Goal: Communication & Community: Answer question/provide support

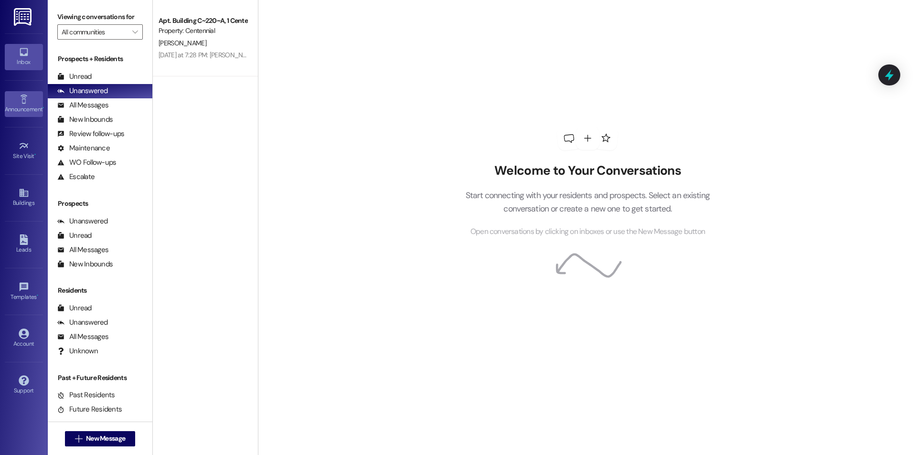
click at [43, 105] on span "•" at bounding box center [43, 108] width 1 height 7
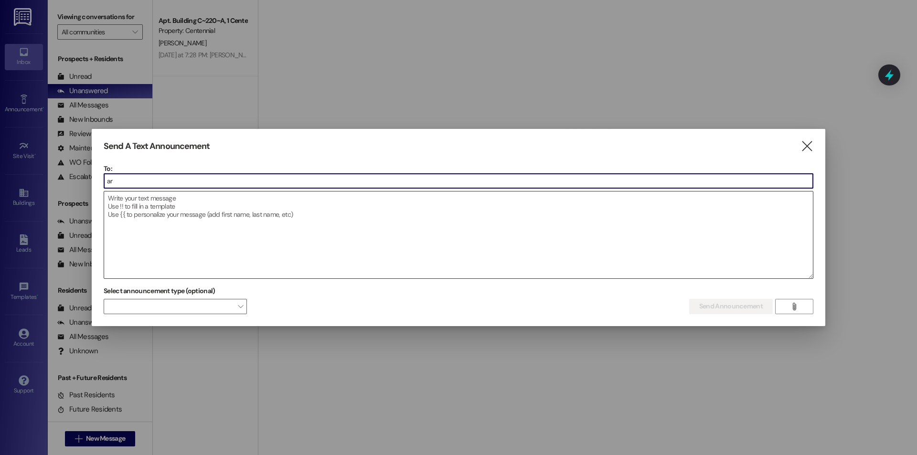
type input "a"
click at [804, 150] on icon "" at bounding box center [807, 146] width 13 height 10
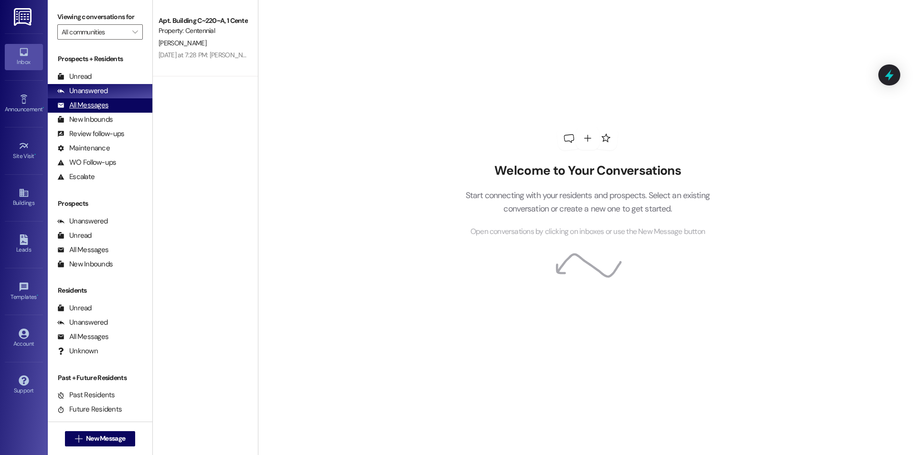
click at [94, 106] on div "All Messages" at bounding box center [82, 105] width 51 height 10
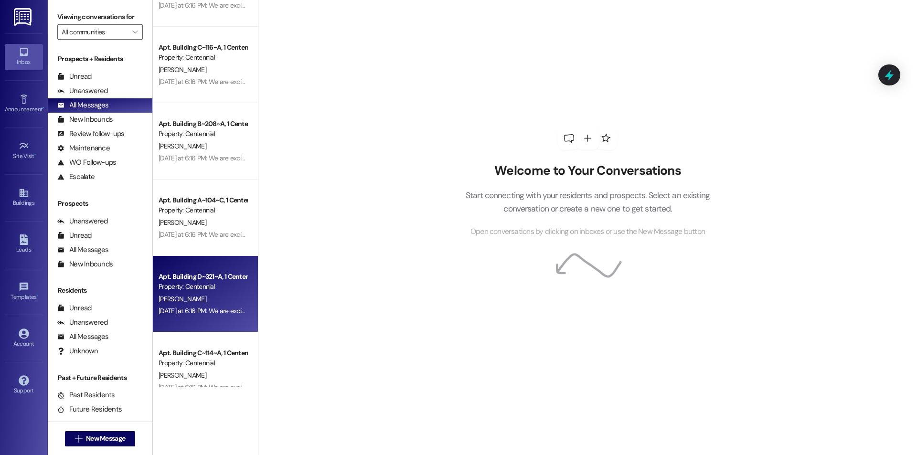
scroll to position [892, 0]
click at [220, 271] on div "Apt. Building D~321~A, 1 Centennial" at bounding box center [203, 275] width 88 height 10
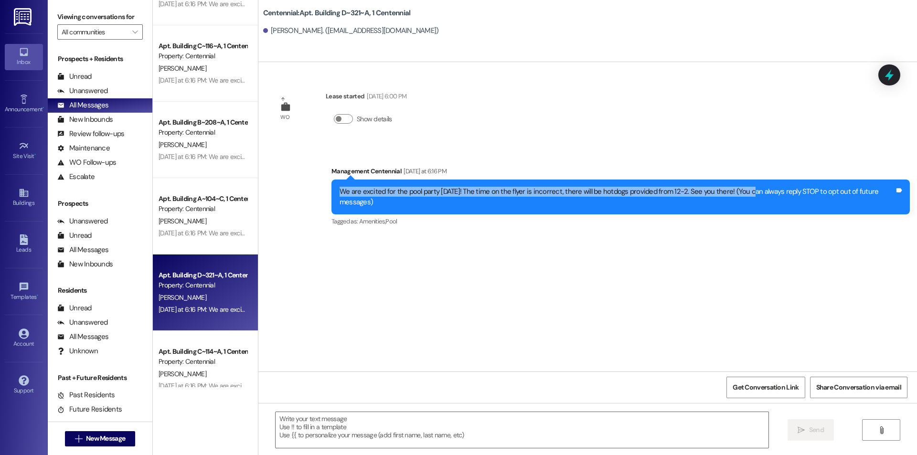
drag, startPoint x: 333, startPoint y: 191, endPoint x: 739, endPoint y: 190, distance: 405.6
click at [739, 190] on div "We are excited for the pool party this Saturday! The time on the flyer is incor…" at bounding box center [617, 197] width 555 height 21
copy div "We are excited for the pool party this Saturday! The time on the flyer is incor…"
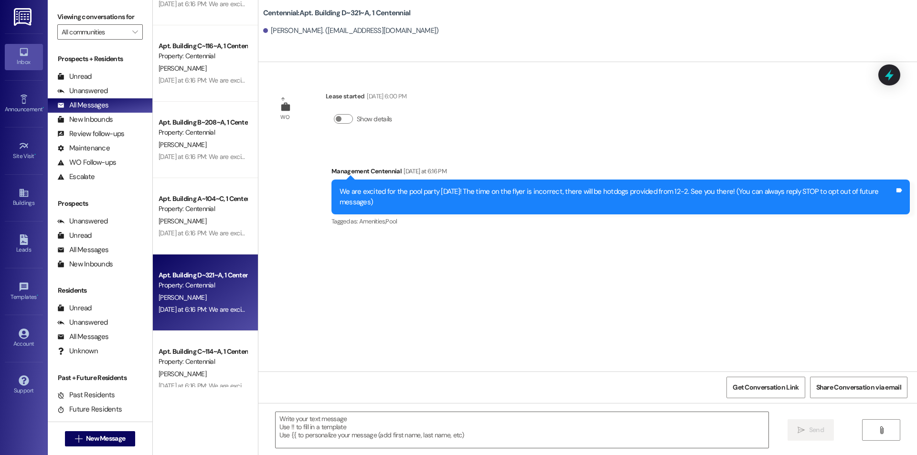
click at [659, 288] on div "WO Lease started Aug 24, 2025 at 6:00 PM Show details Announcement, sent via SM…" at bounding box center [587, 217] width 659 height 310
drag, startPoint x: 493, startPoint y: 298, endPoint x: 542, endPoint y: 247, distance: 71.0
click at [493, 297] on div "WO Lease started Aug 24, 2025 at 6:00 PM Show details Announcement, sent via SM…" at bounding box center [587, 217] width 659 height 310
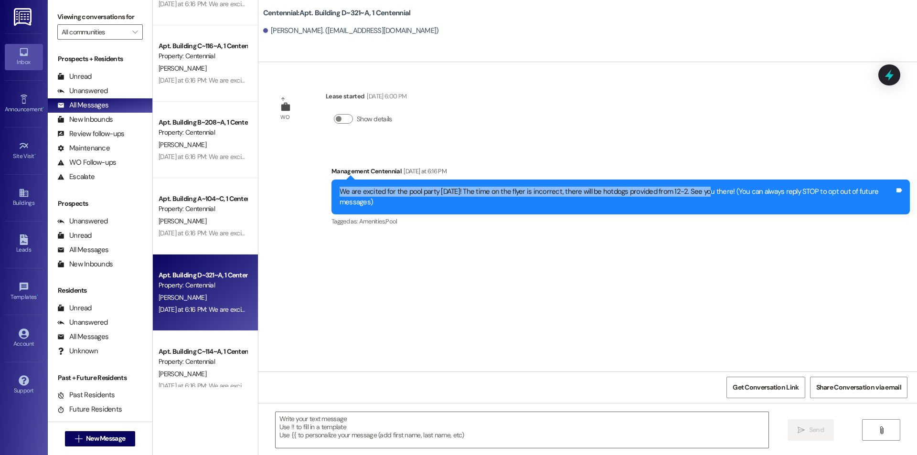
drag, startPoint x: 694, startPoint y: 192, endPoint x: 318, endPoint y: 185, distance: 376.5
click at [324, 185] on div "Announcement, sent via SMS Management Centennial Yesterday at 6:16 PM We are ex…" at bounding box center [620, 197] width 593 height 76
copy div "We are excited for the pool party this Saturday! The time on the flyer is incor…"
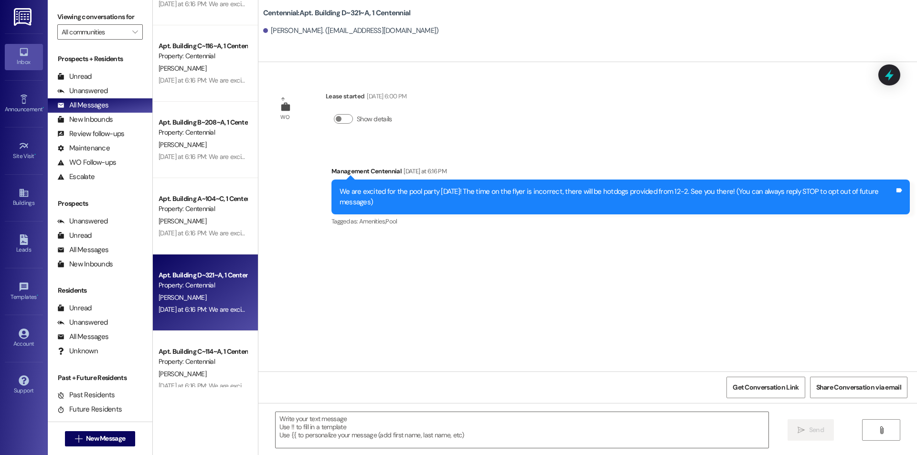
click at [419, 208] on div "We are excited for the pool party this Saturday! The time on the flyer is incor…" at bounding box center [621, 197] width 579 height 35
drag, startPoint x: 104, startPoint y: 81, endPoint x: 104, endPoint y: 75, distance: 6.7
click at [104, 81] on div "Unread (0)" at bounding box center [100, 77] width 105 height 14
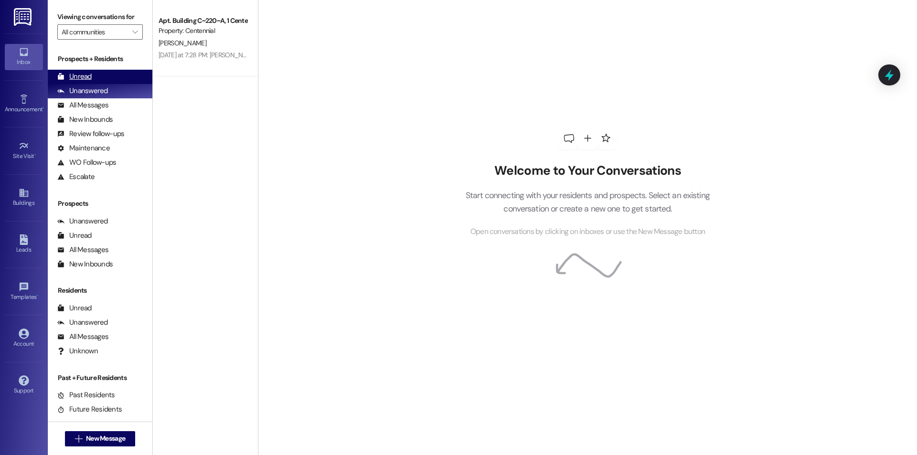
click at [97, 72] on div "Unread (0)" at bounding box center [100, 77] width 105 height 14
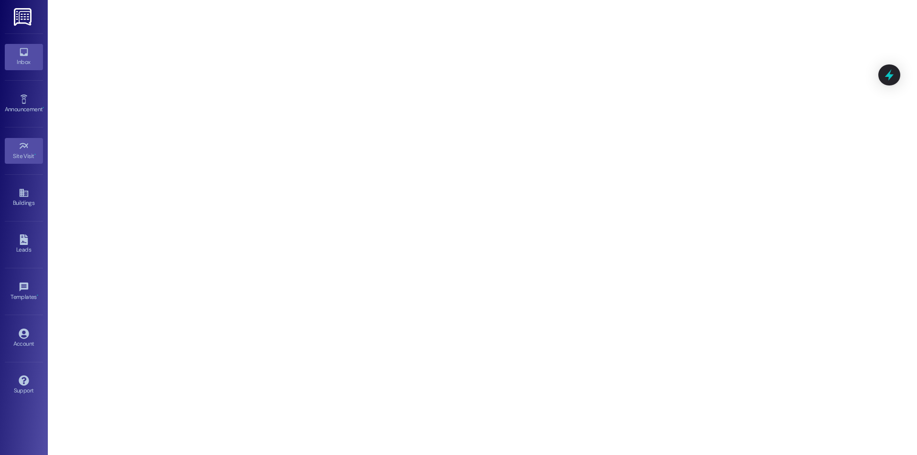
click at [38, 68] on link "Inbox" at bounding box center [24, 57] width 38 height 26
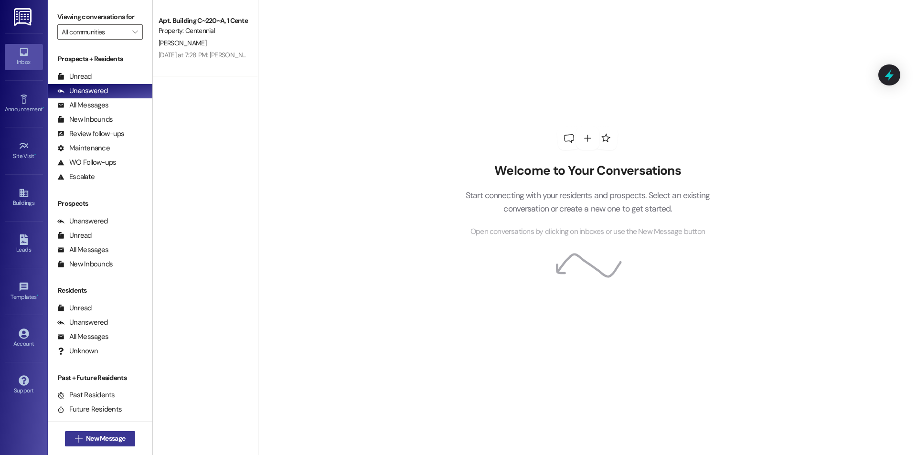
click at [121, 439] on span "New Message" at bounding box center [105, 439] width 39 height 10
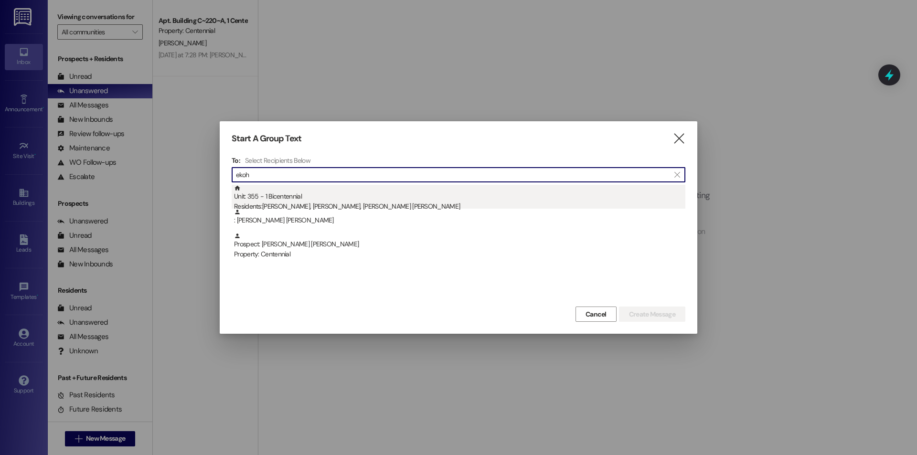
type input "ekoh"
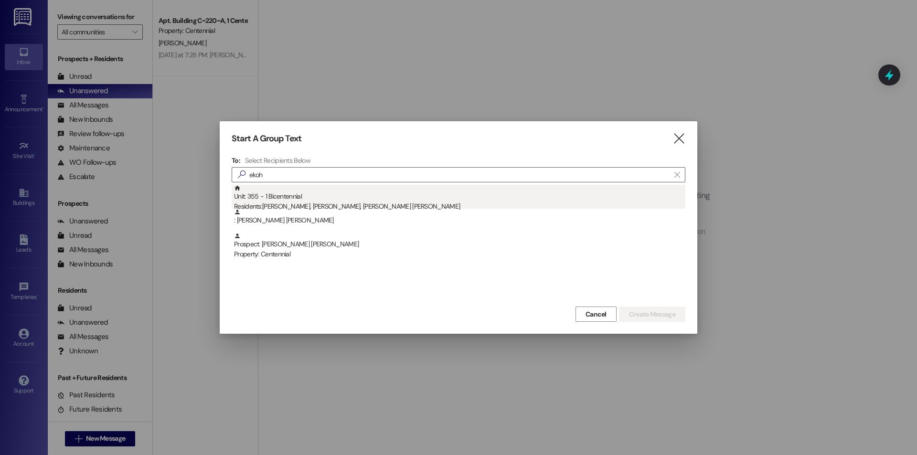
click at [363, 197] on div "Unit: 355 - 1 Bicentennial Residents: Sterling Fuqua, Jadyn Parkinson, Ekoh Cam…" at bounding box center [459, 198] width 451 height 27
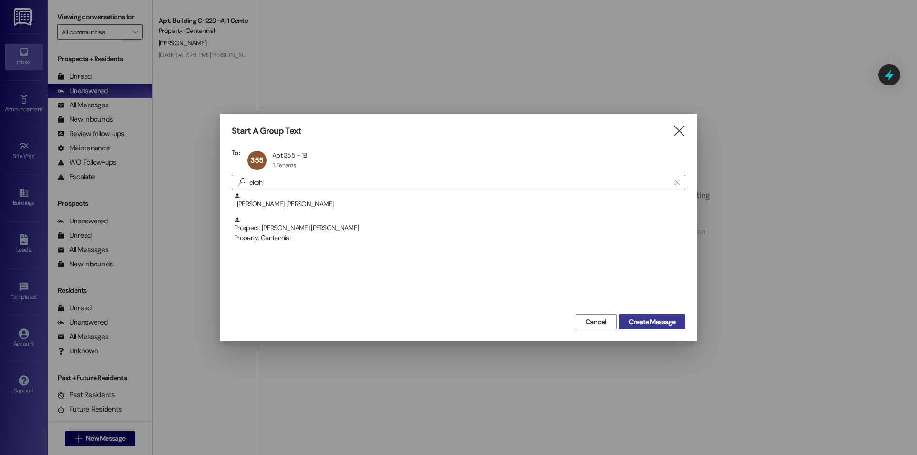
drag, startPoint x: 652, startPoint y: 335, endPoint x: 652, endPoint y: 330, distance: 5.7
click at [652, 330] on div "Start A Group Text  To: 355 Apt 355 - 1B Apt 355 - 1B 3 Tenants 3 Tenants clic…" at bounding box center [459, 228] width 478 height 228
click at [652, 329] on button "Create Message" at bounding box center [652, 321] width 66 height 15
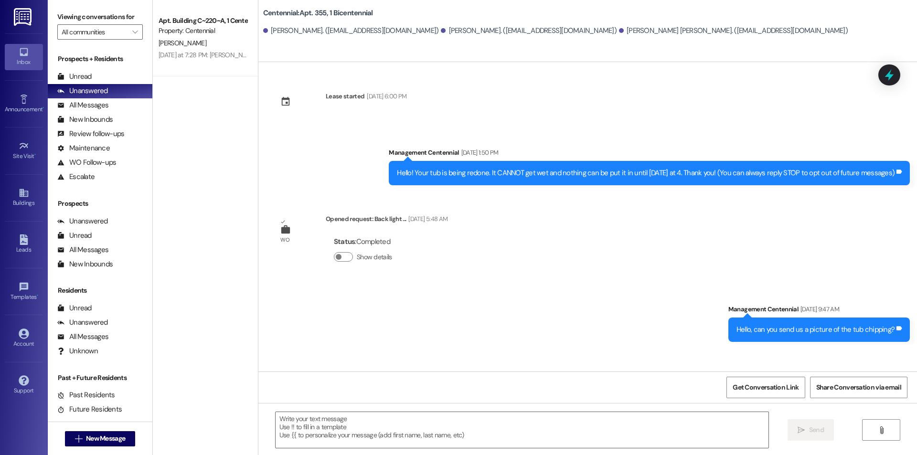
scroll to position [556, 0]
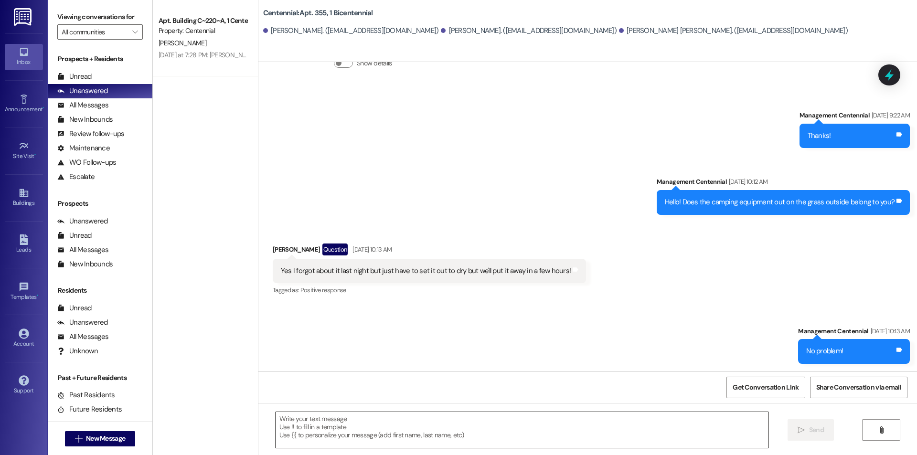
click at [473, 416] on textarea at bounding box center [522, 430] width 493 height 36
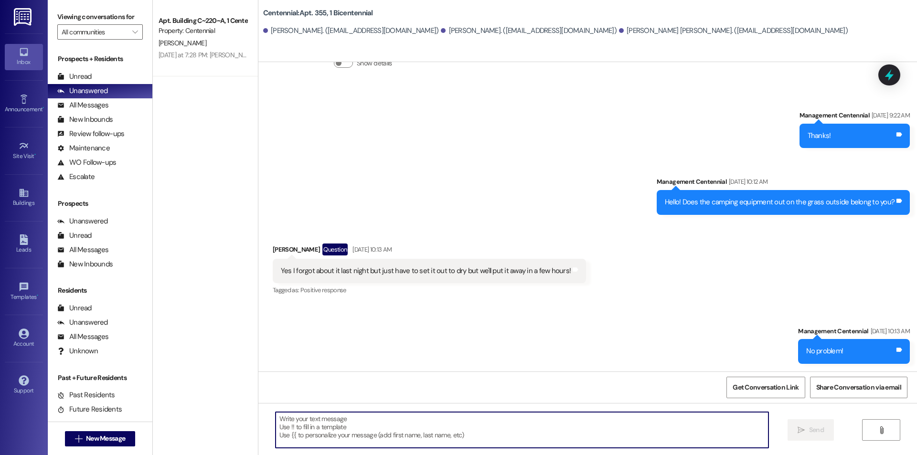
click at [525, 441] on textarea at bounding box center [522, 430] width 493 height 36
click at [504, 431] on textarea at bounding box center [522, 430] width 493 height 36
click at [396, 419] on textarea "Hello, maintenance won't be able to finish" at bounding box center [522, 430] width 493 height 36
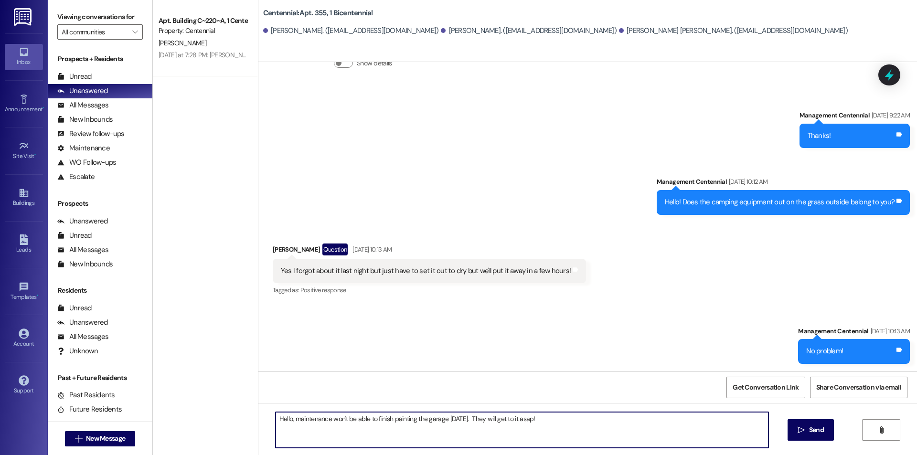
click at [588, 430] on textarea "Hello, maintenance won't be able to finish painting the garage today. They will…" at bounding box center [522, 430] width 493 height 36
drag, startPoint x: 460, startPoint y: 418, endPoint x: 467, endPoint y: 417, distance: 7.2
click at [460, 417] on textarea "Hello, maintenance won't be able to finish painting the garage today. They will…" at bounding box center [522, 430] width 493 height 36
click at [578, 420] on textarea "Hello, maintenance won't be able to finish painting the garage today. They will…" at bounding box center [522, 430] width 493 height 36
type textarea "Hello, maintenance won't be able to finish painting the garage today. They will…"
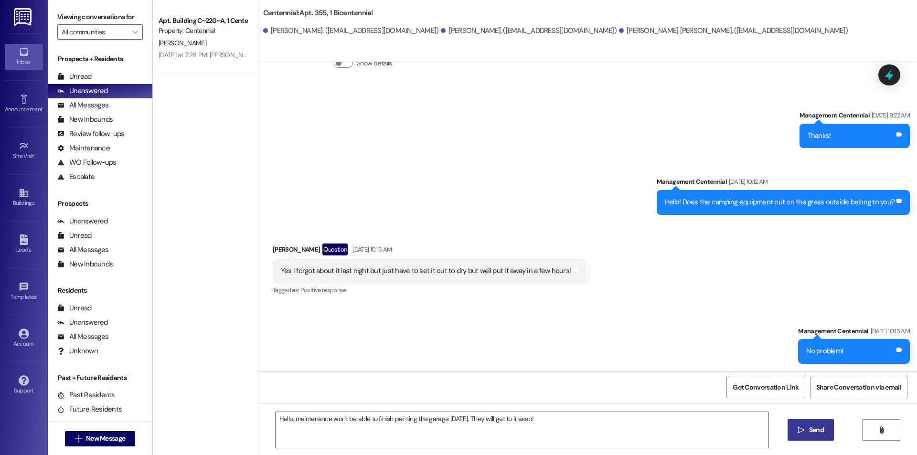
click at [796, 430] on span " Send" at bounding box center [811, 430] width 30 height 10
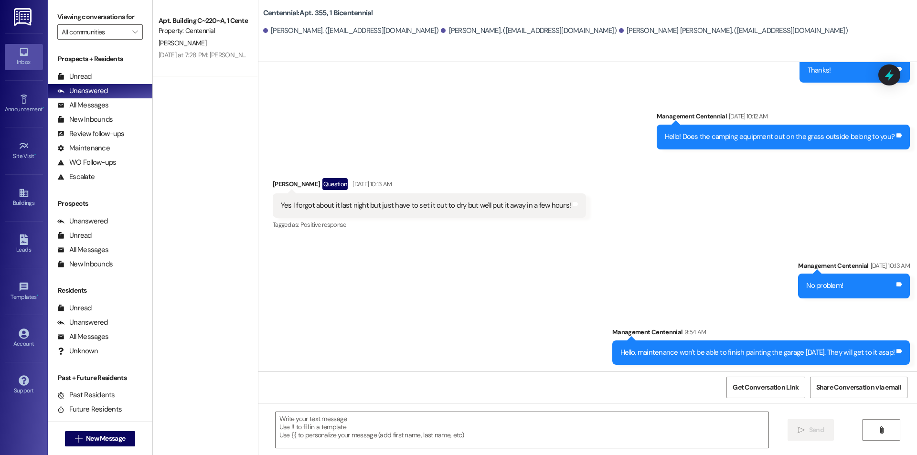
scroll to position [623, 0]
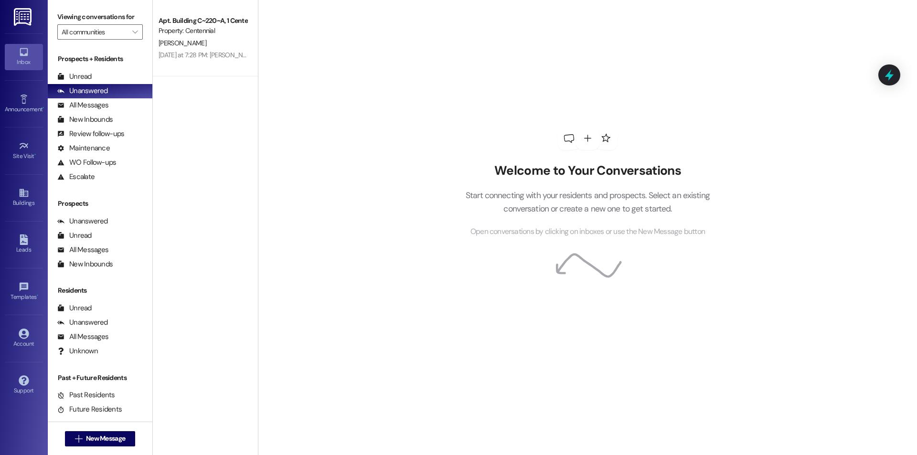
click at [102, 68] on div "Prospects + Residents Unread (0) Unread: Any message you haven't read yet will …" at bounding box center [100, 119] width 105 height 130
click at [102, 69] on div "Prospects + Residents Unread (0) Unread: Any message you haven't read yet will …" at bounding box center [100, 119] width 105 height 130
click at [95, 74] on div "Unread (0)" at bounding box center [100, 77] width 105 height 14
click at [83, 71] on div "Unread (0)" at bounding box center [100, 77] width 105 height 14
click at [96, 72] on div "Unread (0)" at bounding box center [100, 77] width 105 height 14
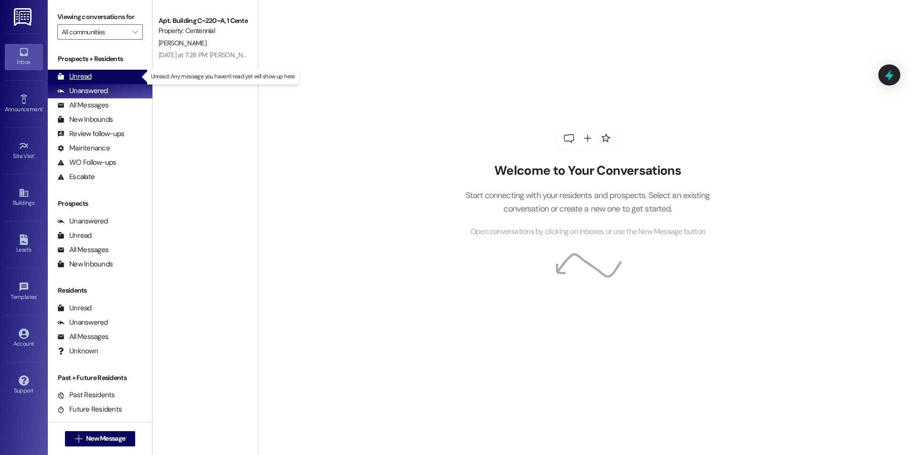
click at [133, 72] on div "Unread (0)" at bounding box center [100, 77] width 105 height 14
click at [126, 74] on div "Unread (0)" at bounding box center [100, 77] width 105 height 14
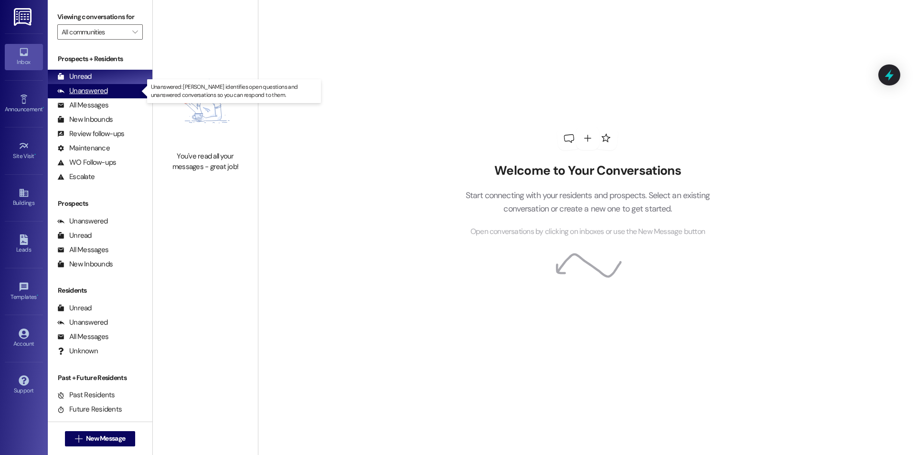
click at [113, 91] on div "Unanswered (0)" at bounding box center [100, 91] width 105 height 14
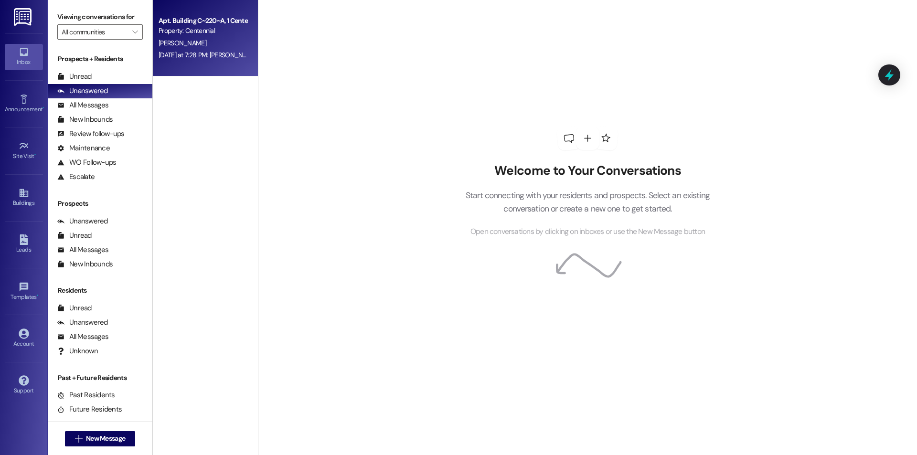
click at [178, 53] on div "[DATE] at 7:28 PM: [PERSON_NAME]! [DATE] at 7:28 PM: [PERSON_NAME]!" at bounding box center [209, 55] width 100 height 9
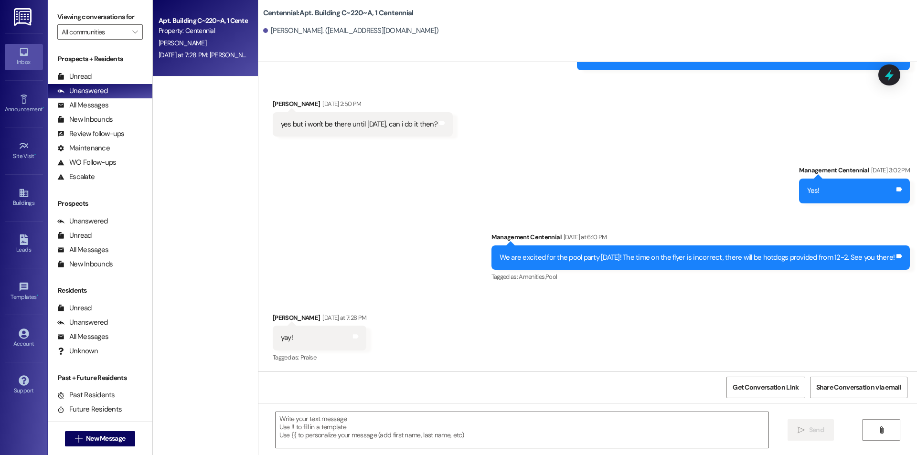
scroll to position [1048, 0]
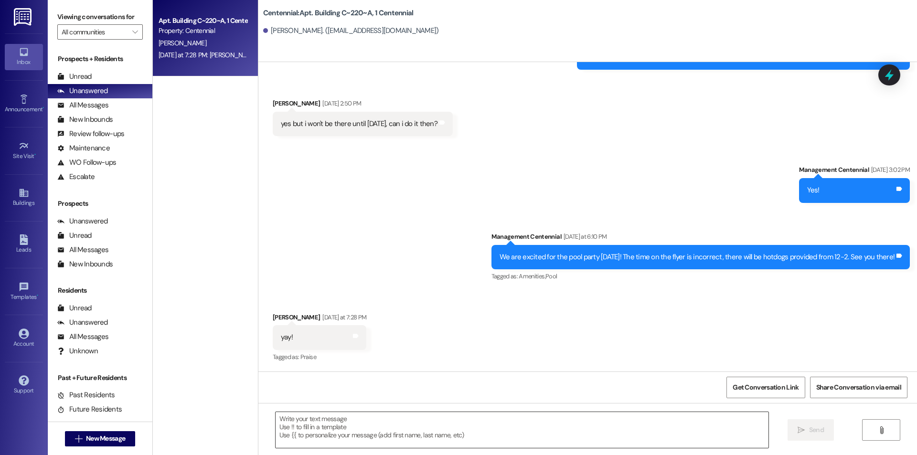
click at [366, 426] on textarea at bounding box center [522, 430] width 493 height 36
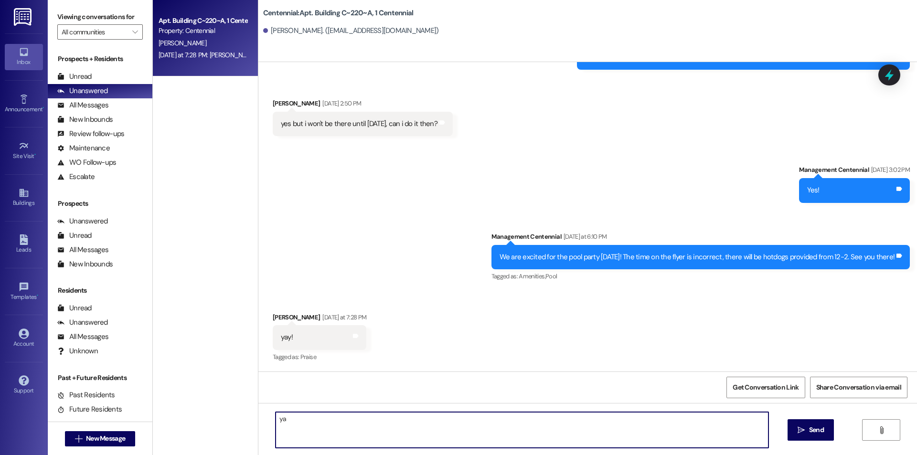
type textarea "y"
type textarea ":)"
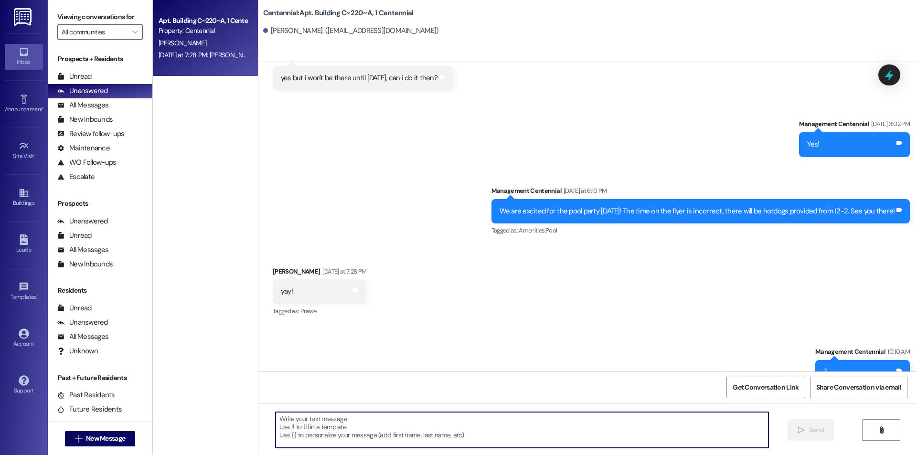
scroll to position [1115, 0]
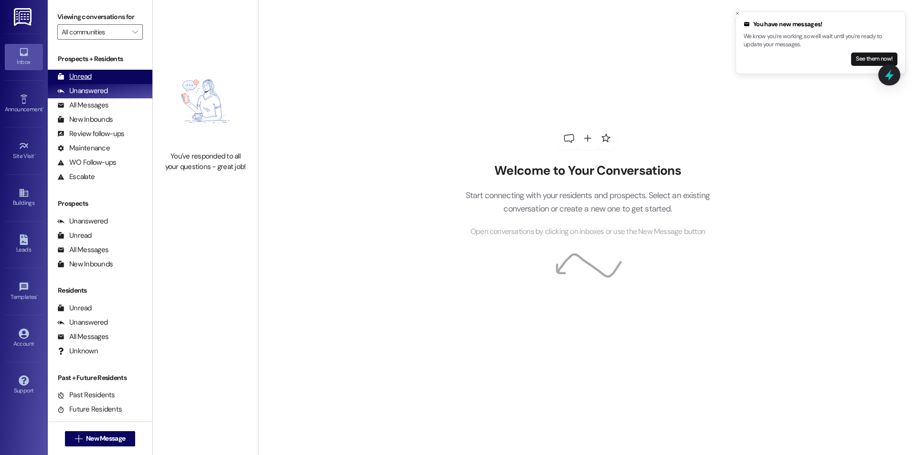
click at [114, 75] on div "Unread (0)" at bounding box center [100, 77] width 105 height 14
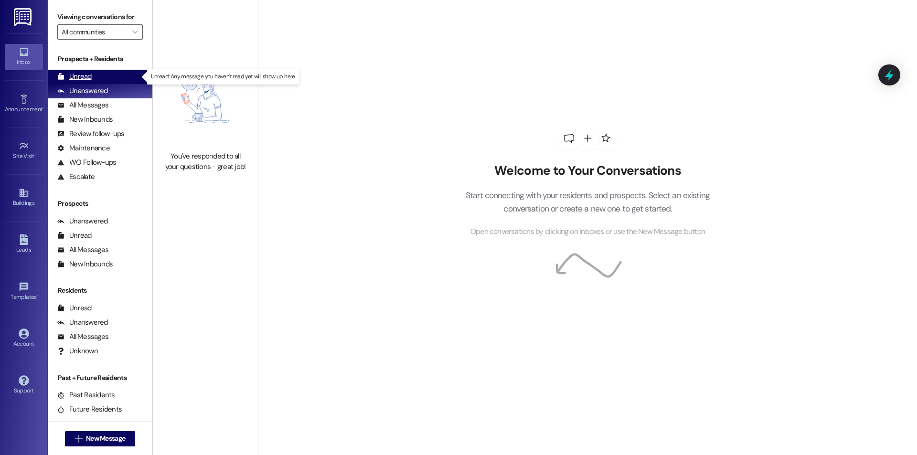
click at [90, 70] on div "Unread (0)" at bounding box center [100, 77] width 105 height 14
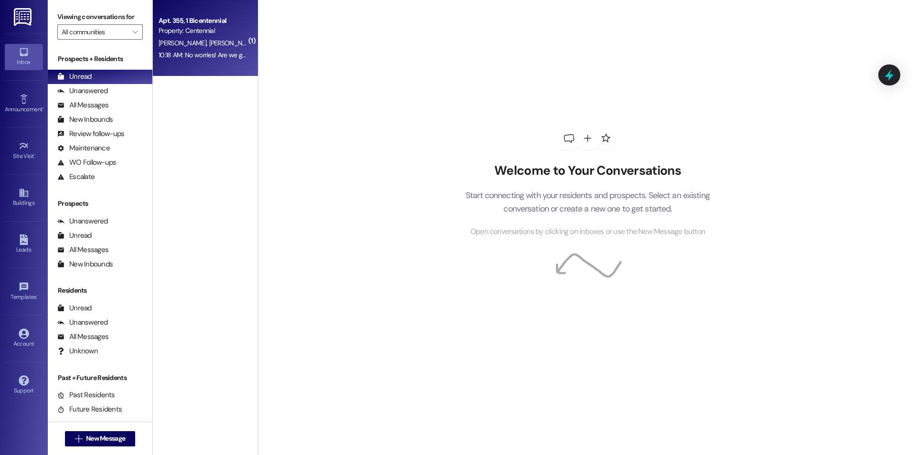
click at [186, 17] on div "Apt. 355, 1 Bicentennial" at bounding box center [203, 21] width 88 height 10
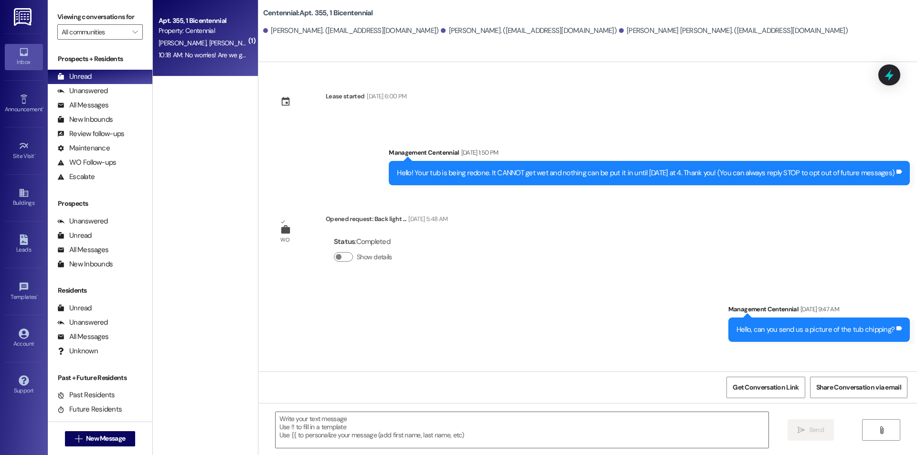
scroll to position [719, 0]
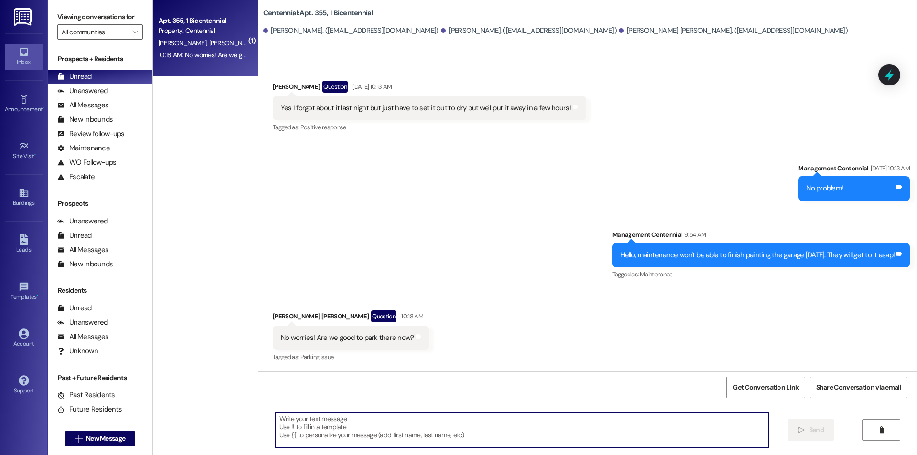
click at [470, 431] on textarea at bounding box center [522, 430] width 493 height 36
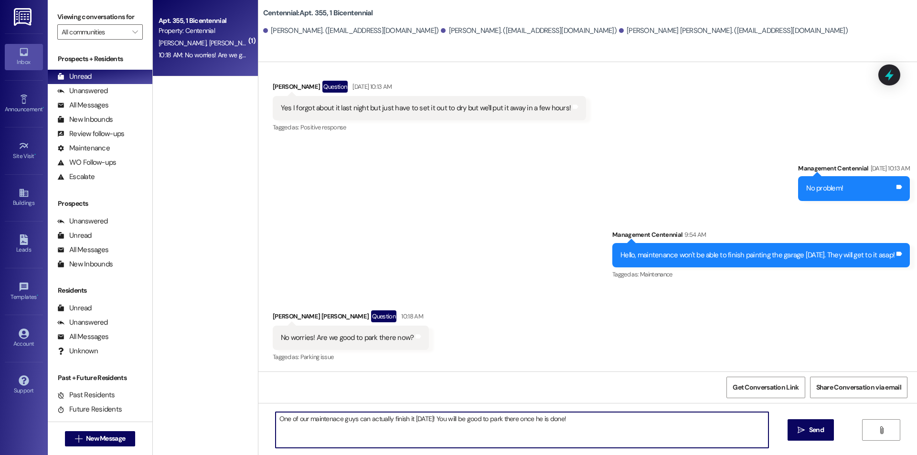
click at [587, 421] on textarea "One of our maintenace guys can actually finish it today! You will be good to pa…" at bounding box center [522, 430] width 493 height 36
type textarea "One of our maintenace guys can actually finish it today! You will be good to pa…"
click at [809, 430] on span "Send" at bounding box center [816, 430] width 15 height 10
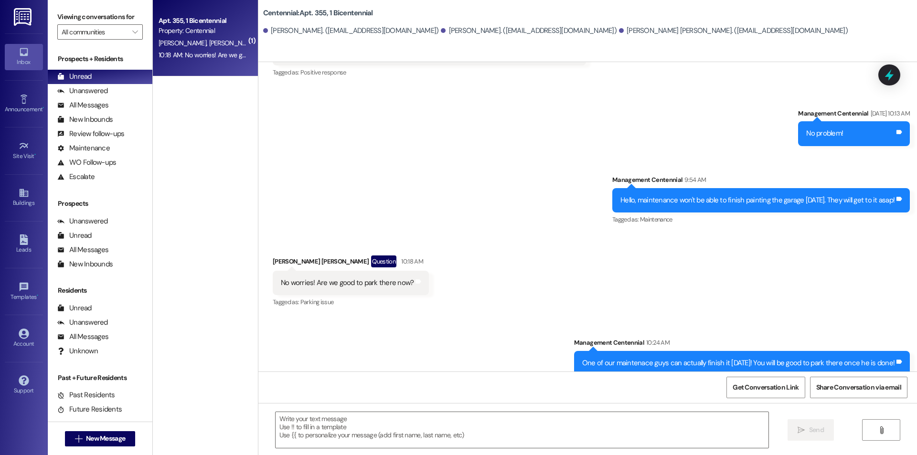
scroll to position [786, 0]
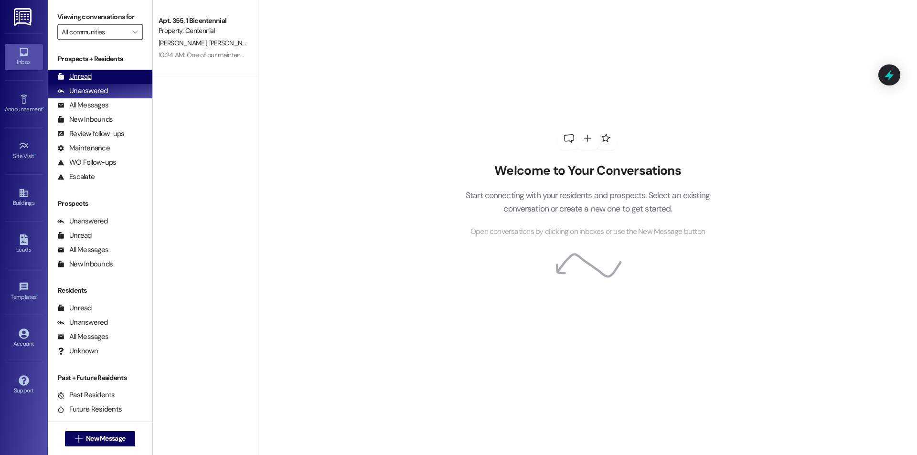
click at [104, 76] on div "Unread (0)" at bounding box center [100, 77] width 105 height 14
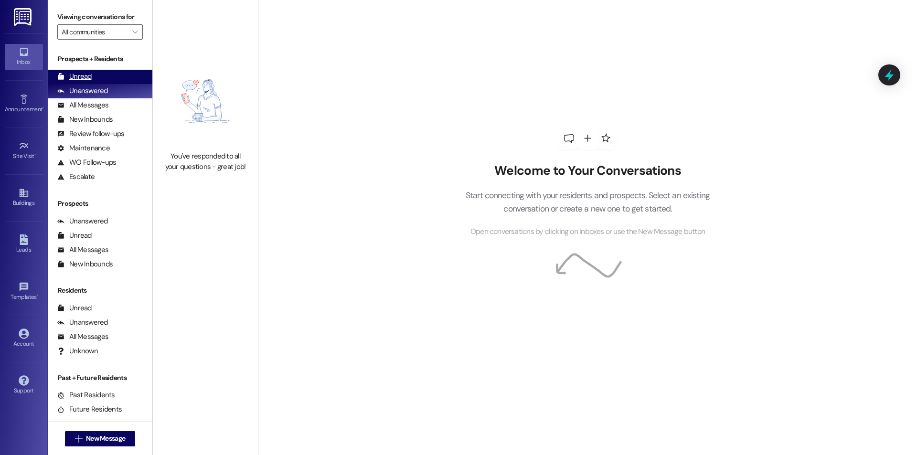
click at [92, 74] on div "Unread (0)" at bounding box center [100, 77] width 105 height 14
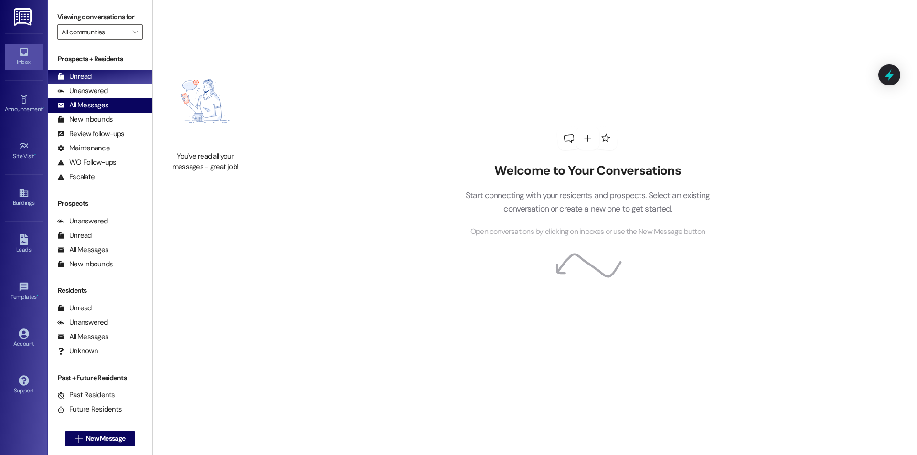
click at [97, 107] on div "All Messages" at bounding box center [82, 105] width 51 height 10
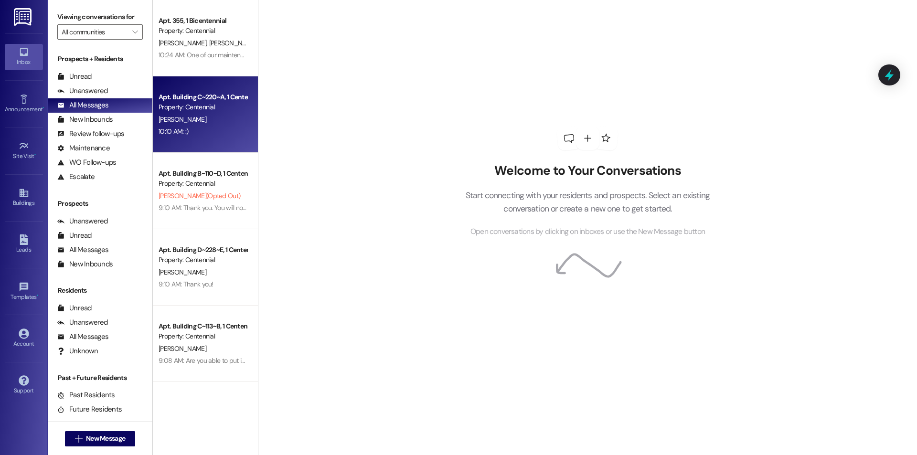
click at [223, 108] on div "Property: Centennial" at bounding box center [203, 107] width 88 height 10
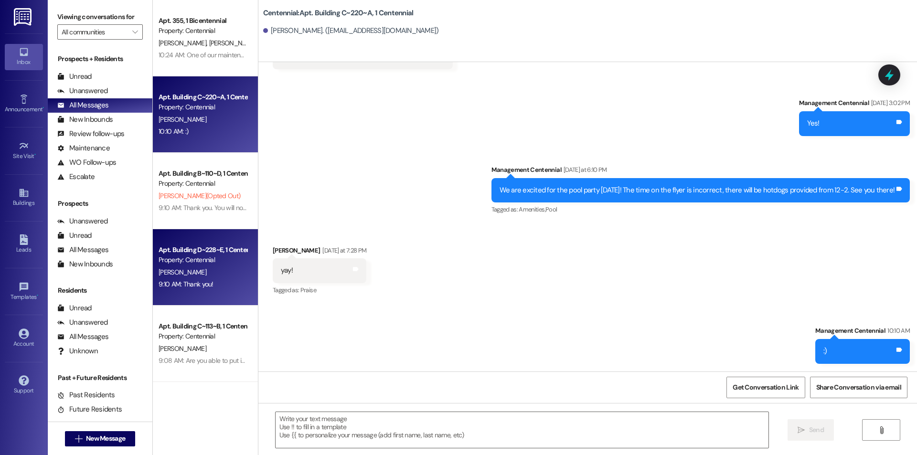
scroll to position [128, 0]
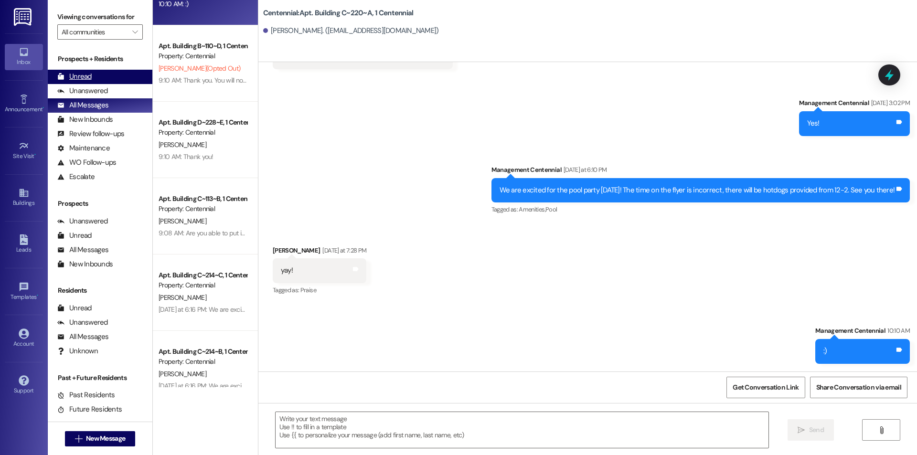
click at [94, 76] on div "Unread (0)" at bounding box center [100, 77] width 105 height 14
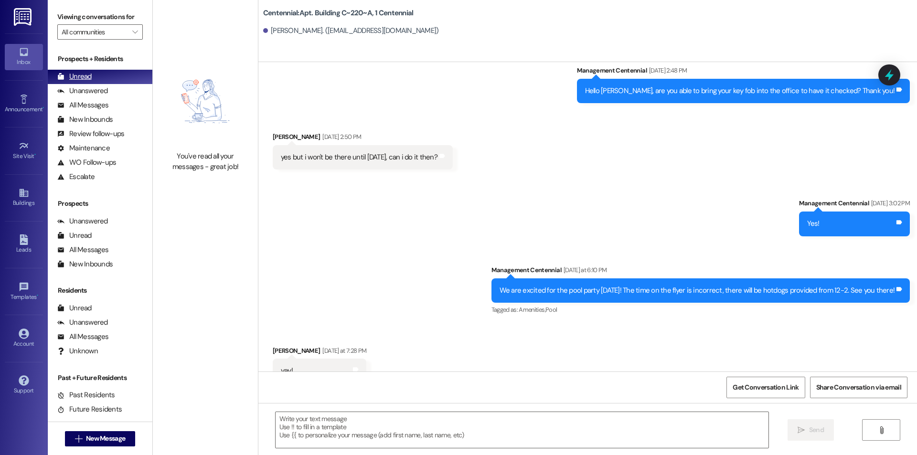
scroll to position [1047, 0]
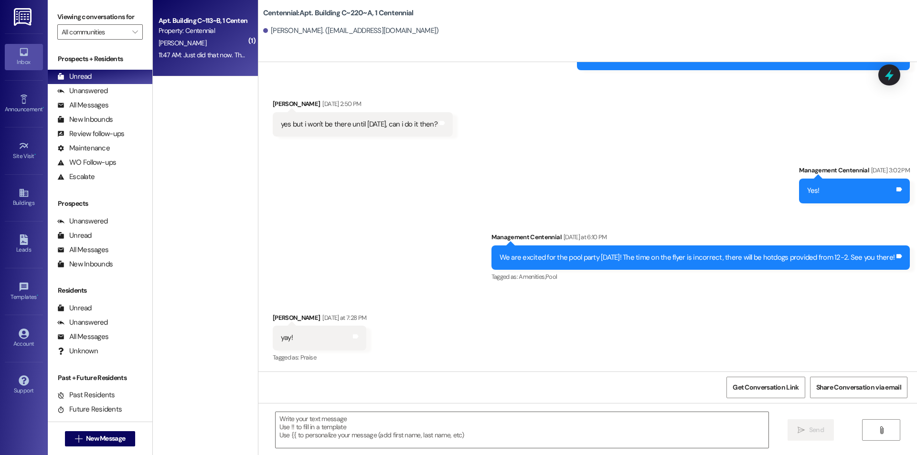
click at [162, 41] on span "[PERSON_NAME]" at bounding box center [183, 43] width 48 height 9
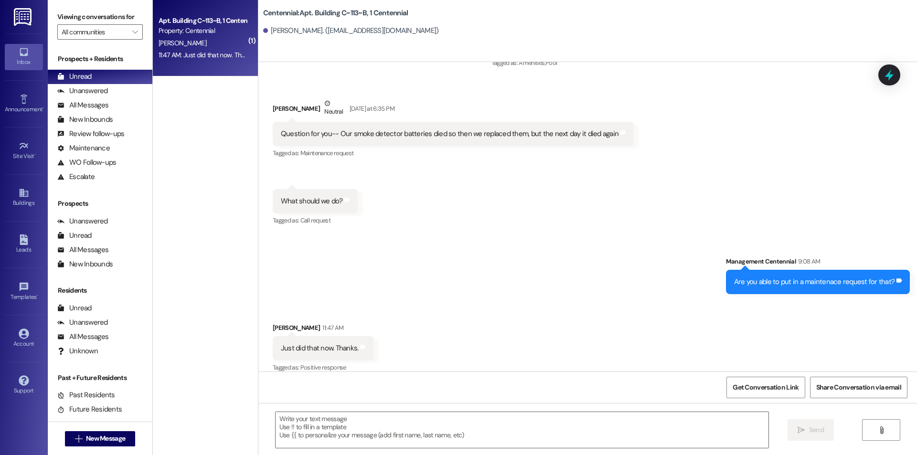
scroll to position [1508, 0]
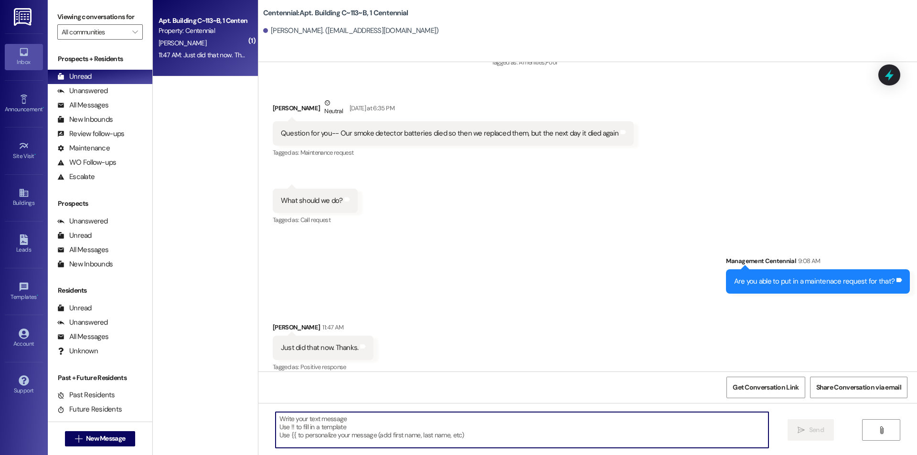
click at [398, 430] on textarea at bounding box center [522, 430] width 493 height 36
type textarea "Of course!"
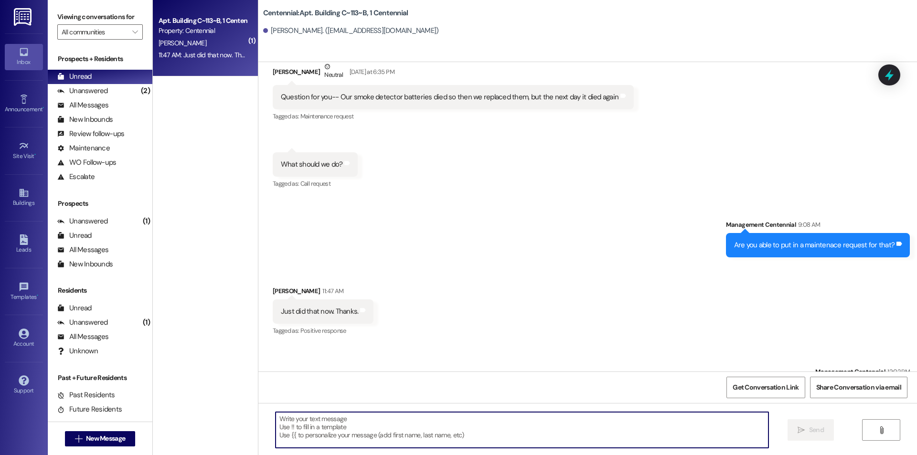
scroll to position [1575, 0]
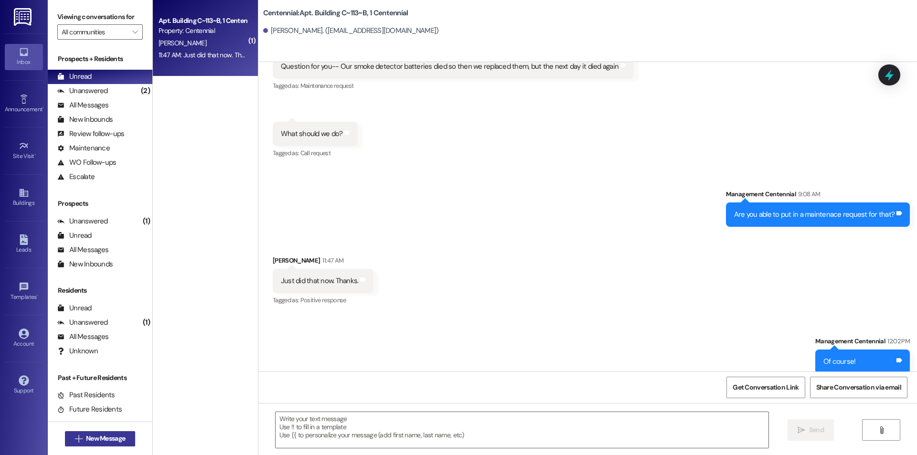
click at [108, 442] on span "New Message" at bounding box center [105, 439] width 39 height 10
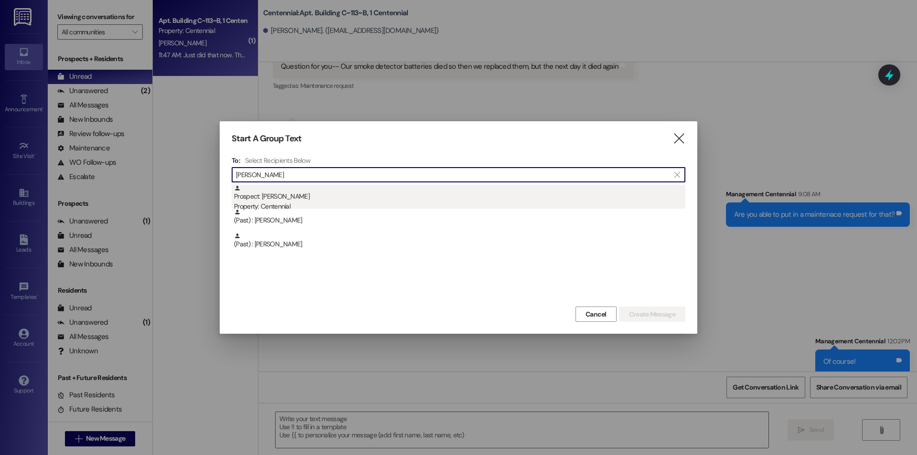
type input "[PERSON_NAME]"
click at [281, 189] on div "Prospect: [PERSON_NAME] Property: Centennial" at bounding box center [459, 198] width 451 height 27
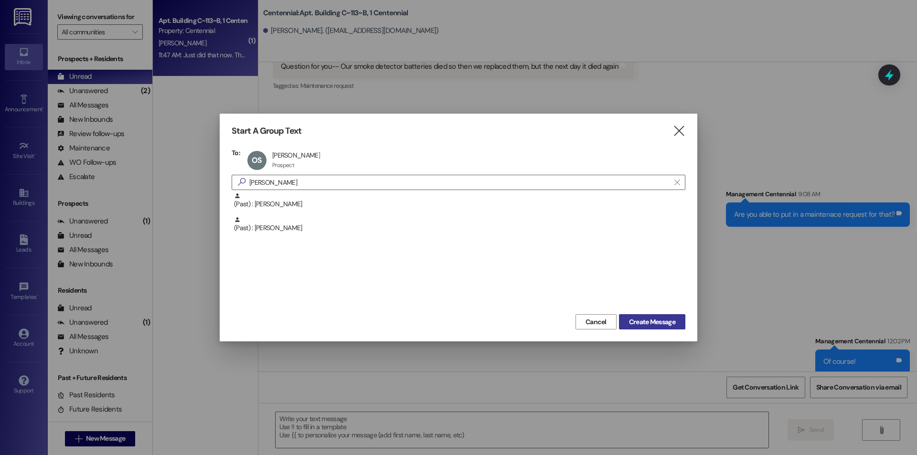
click at [666, 322] on span "Create Message" at bounding box center [652, 322] width 46 height 10
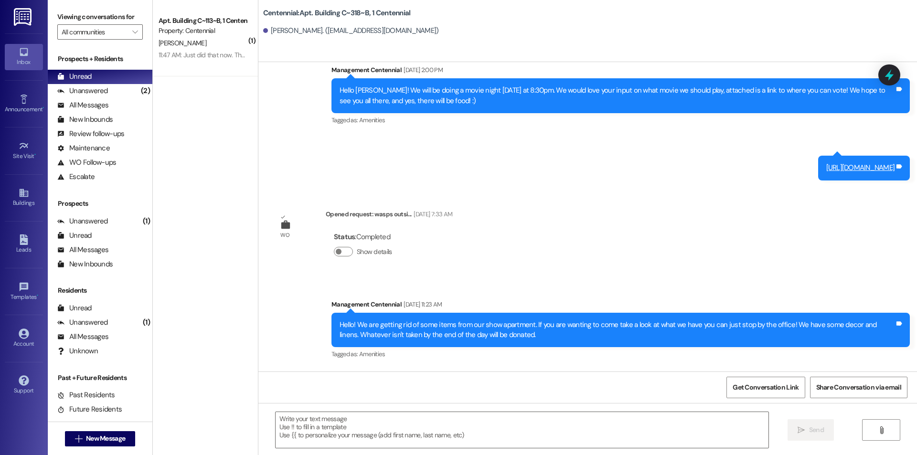
scroll to position [5723, 0]
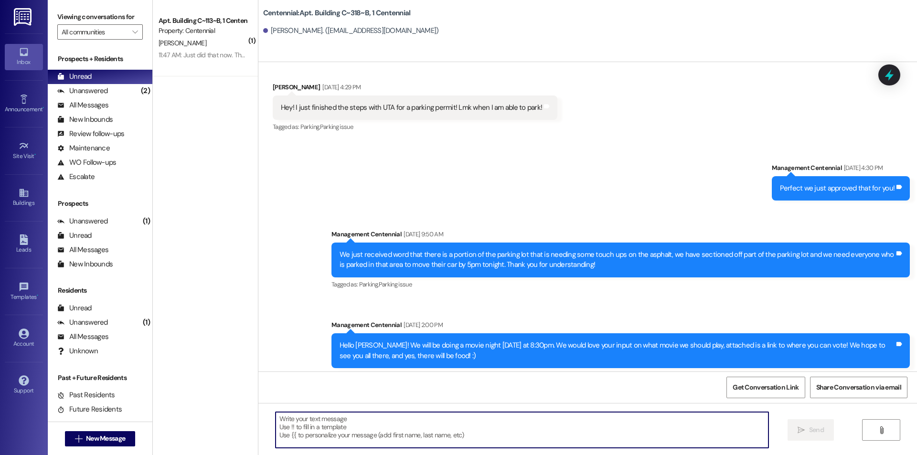
click at [281, 440] on textarea at bounding box center [522, 430] width 493 height 36
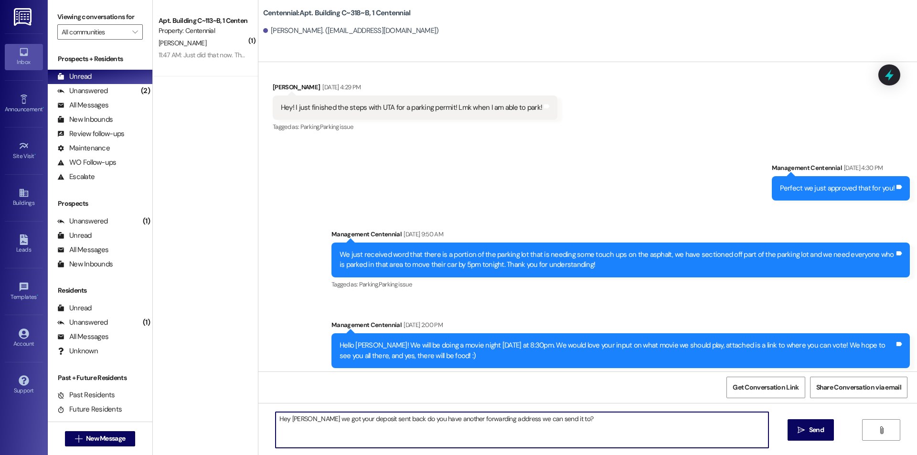
type textarea "Hey [PERSON_NAME] we got your deposit sent back do you have another forwarding …"
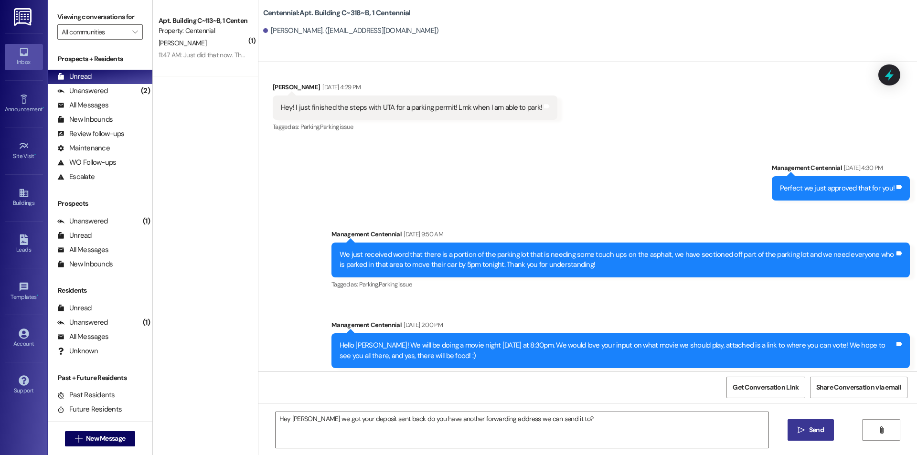
click at [807, 425] on button " Send" at bounding box center [811, 429] width 46 height 21
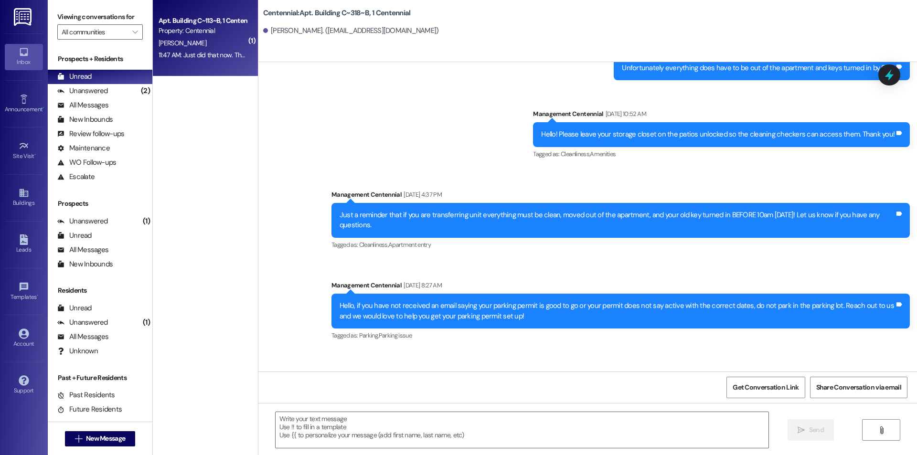
scroll to position [7604, 0]
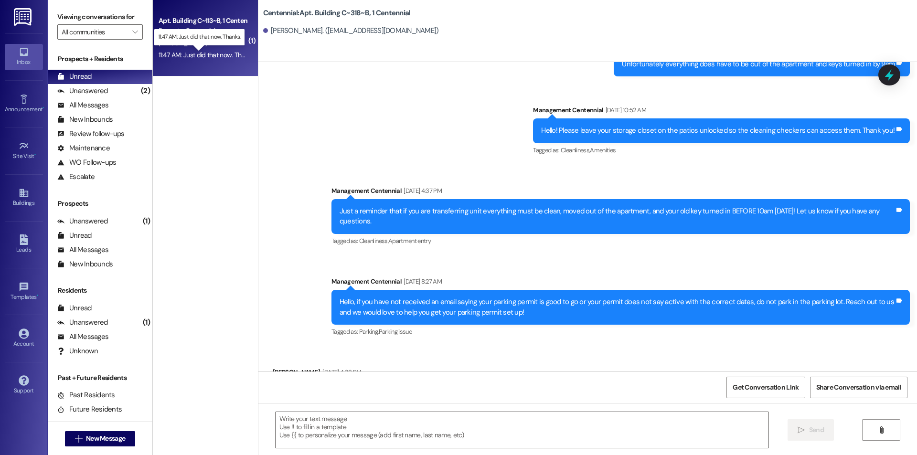
click at [175, 57] on div "11:47 AM: Just did that now. Thanks. 11:47 AM: Just did that now. Thanks." at bounding box center [207, 55] width 97 height 9
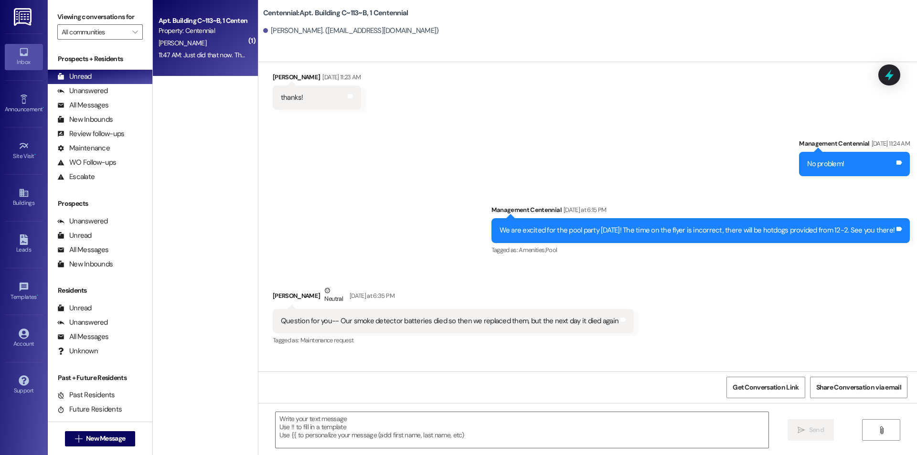
scroll to position [1575, 0]
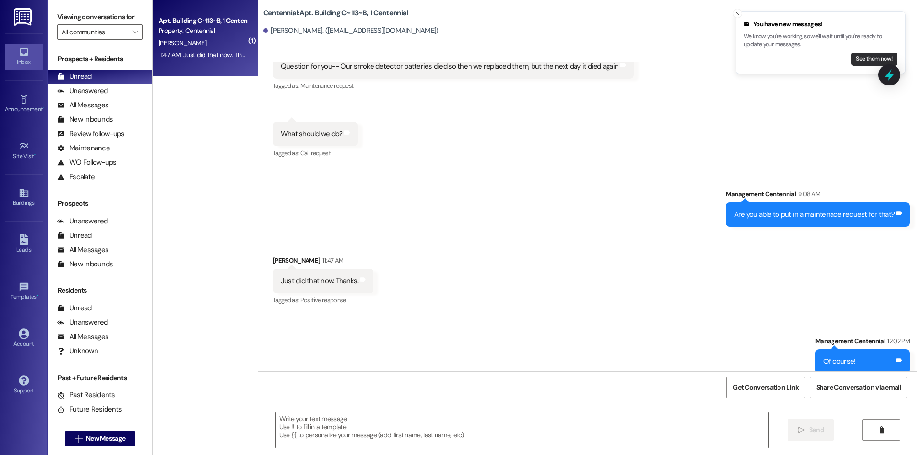
click at [867, 59] on button "See them now!" at bounding box center [874, 59] width 46 height 13
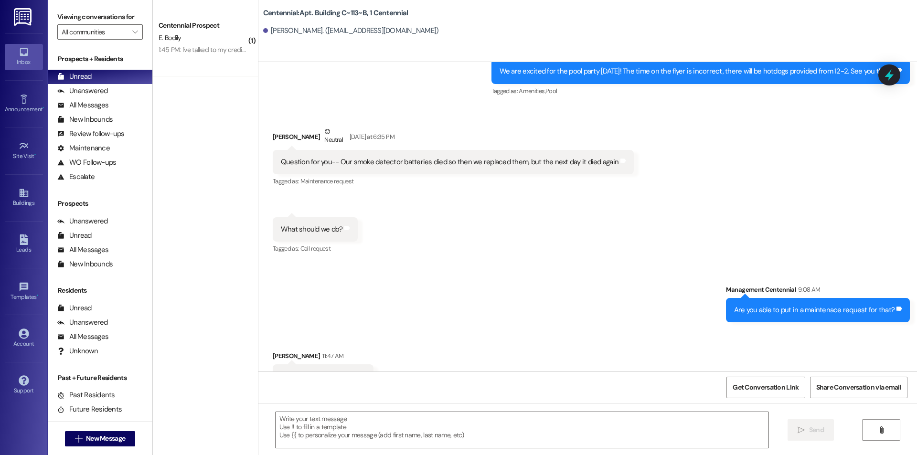
scroll to position [1508, 0]
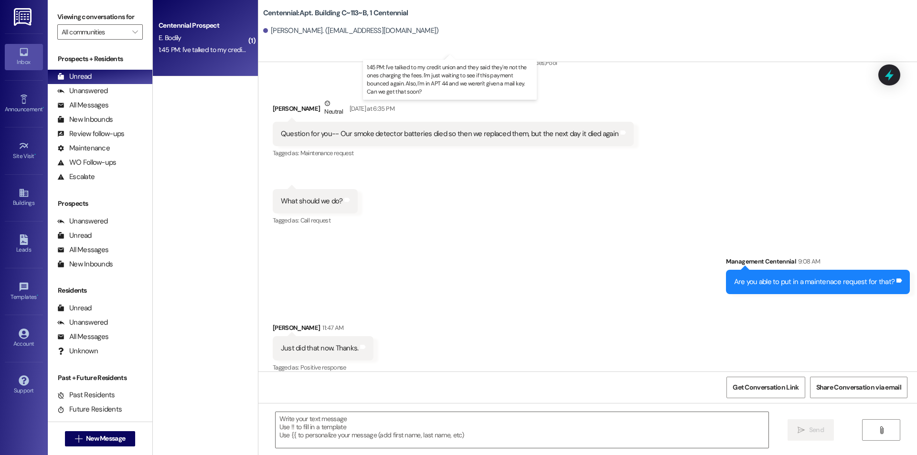
click at [203, 50] on div "1:45 PM: I've talked to my credit union and they said they're not the ones char…" at bounding box center [459, 49] width 601 height 9
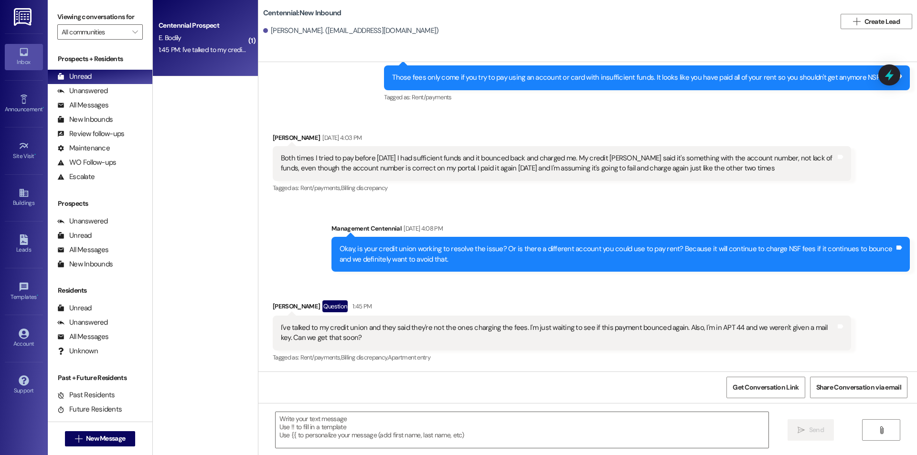
scroll to position [1034, 0]
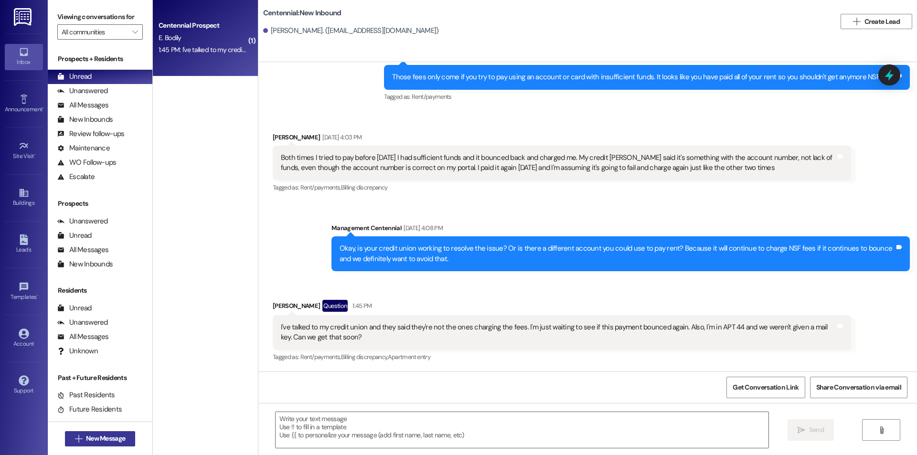
click at [129, 442] on button " New Message" at bounding box center [100, 438] width 71 height 15
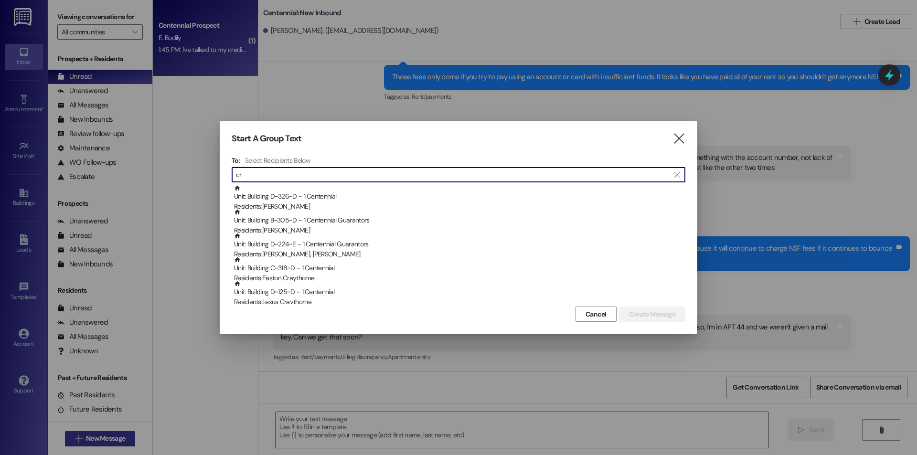
type input "c"
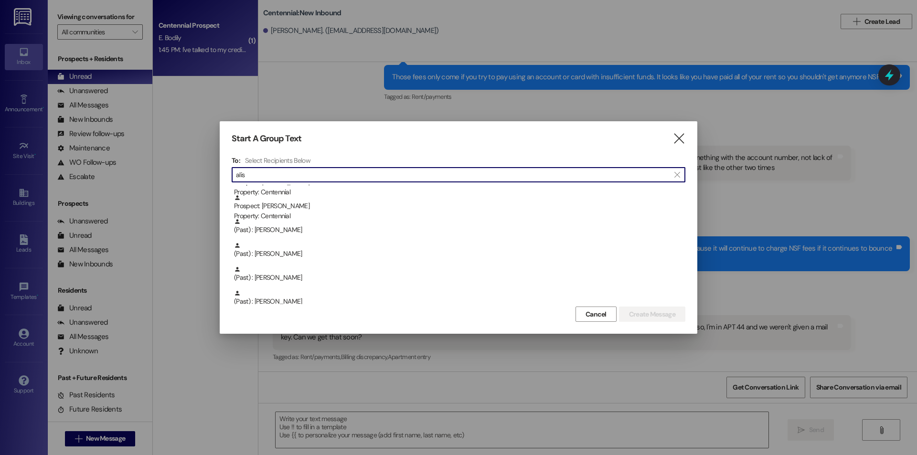
scroll to position [128, 0]
type input "alis"
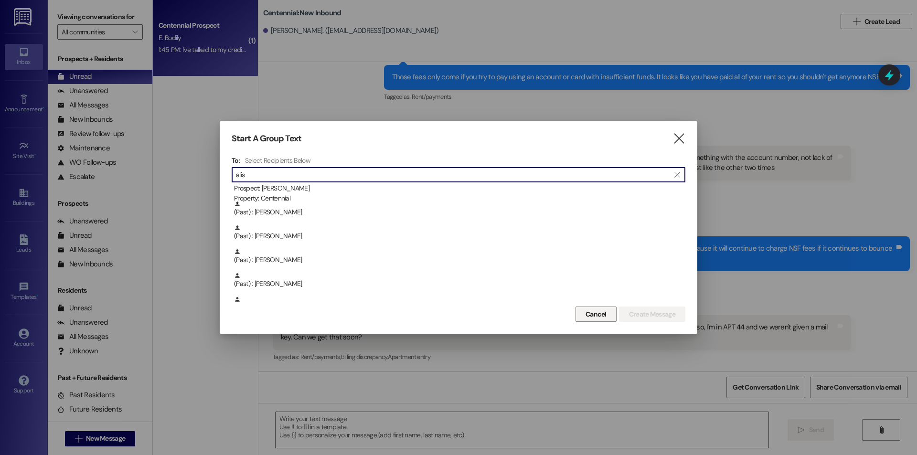
click at [593, 316] on span "Cancel" at bounding box center [596, 315] width 21 height 10
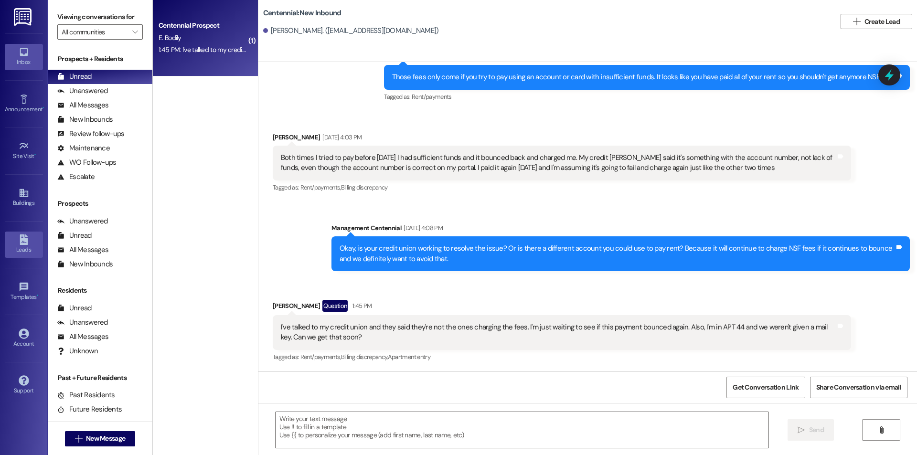
click at [25, 243] on icon at bounding box center [24, 240] width 11 height 11
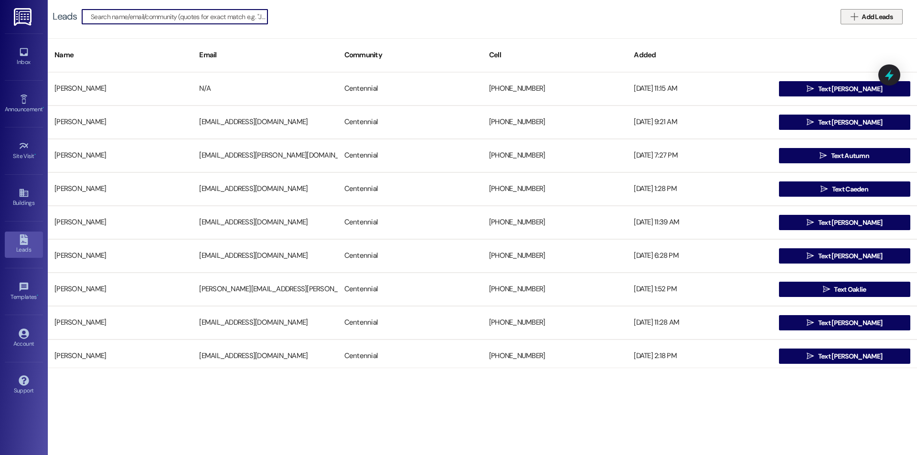
click at [841, 19] on button " Add Leads" at bounding box center [872, 16] width 62 height 15
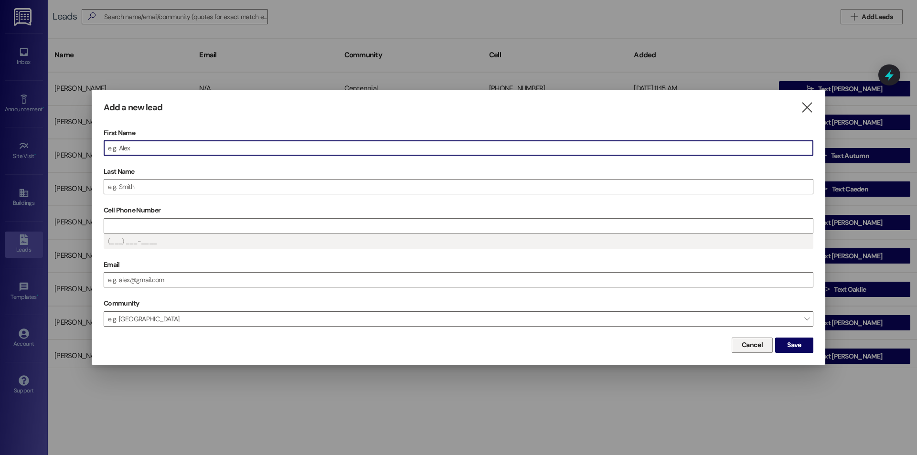
click at [749, 345] on span "Cancel" at bounding box center [752, 345] width 21 height 10
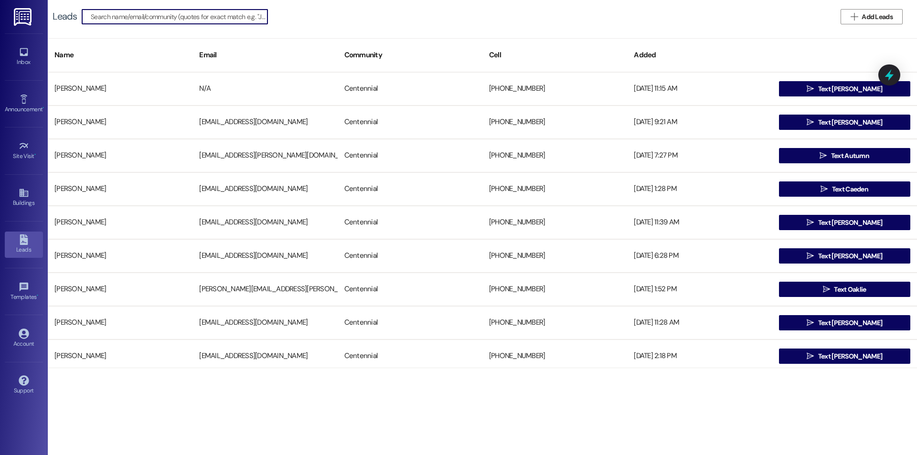
click at [226, 20] on input at bounding box center [179, 16] width 177 height 13
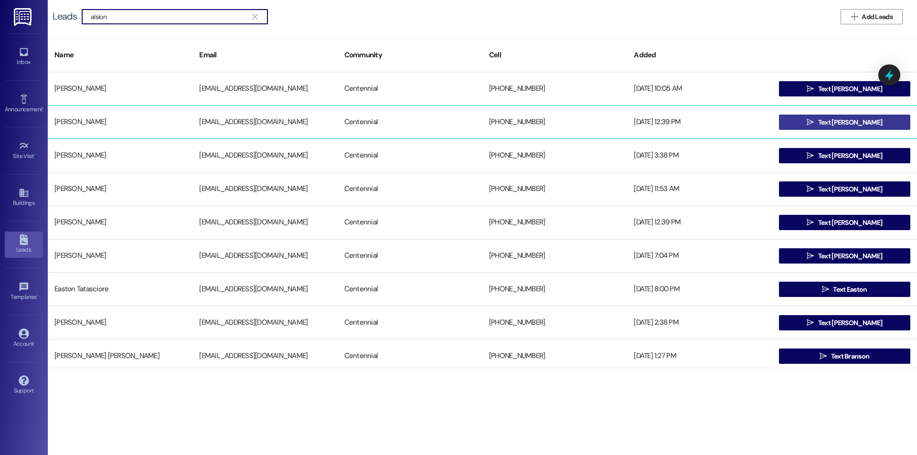
type input "alsion"
click at [810, 120] on button " Text [PERSON_NAME]" at bounding box center [844, 122] width 131 height 15
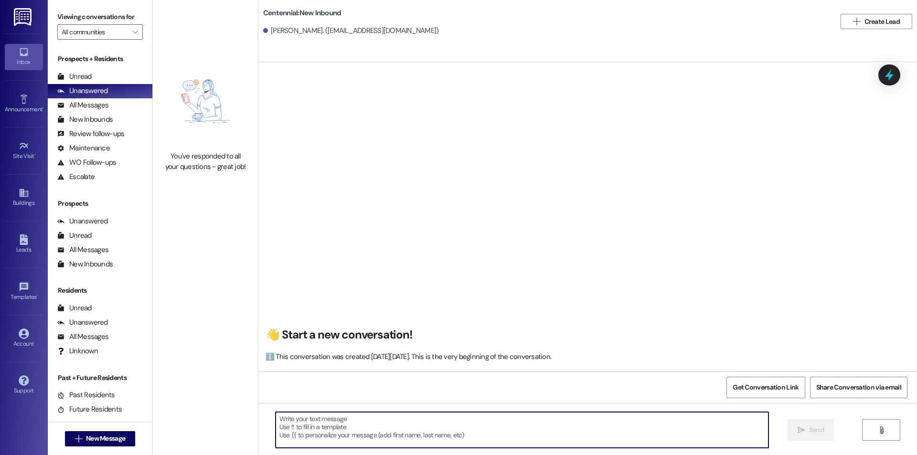
click at [489, 424] on textarea at bounding box center [522, 430] width 493 height 36
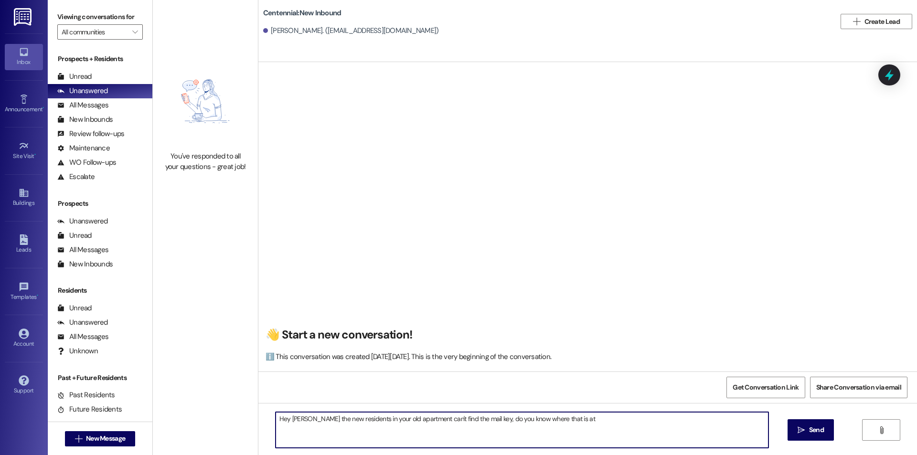
type textarea "Hey [PERSON_NAME] the new residents in your old apartment can't find the mail k…"
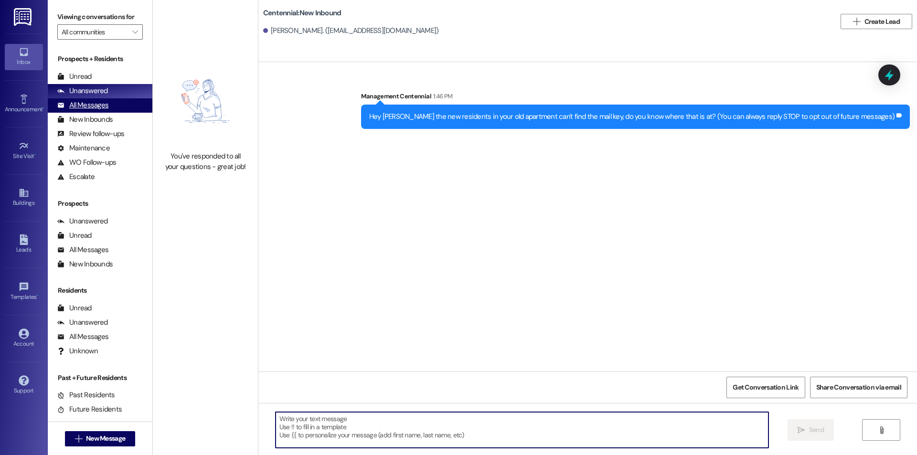
click at [76, 103] on div "All Messages" at bounding box center [82, 105] width 51 height 10
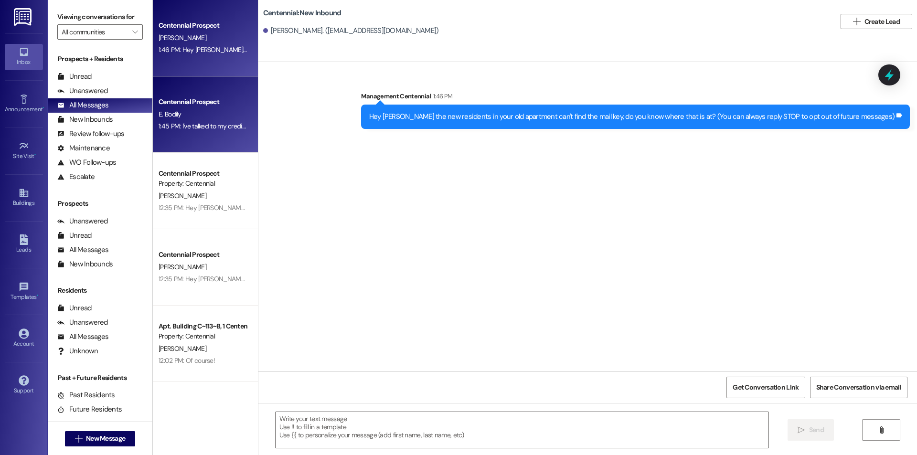
click at [197, 94] on div "Centennial Prospect E. Bodily 1:45 PM: I've talked to my credit union and they …" at bounding box center [205, 114] width 105 height 76
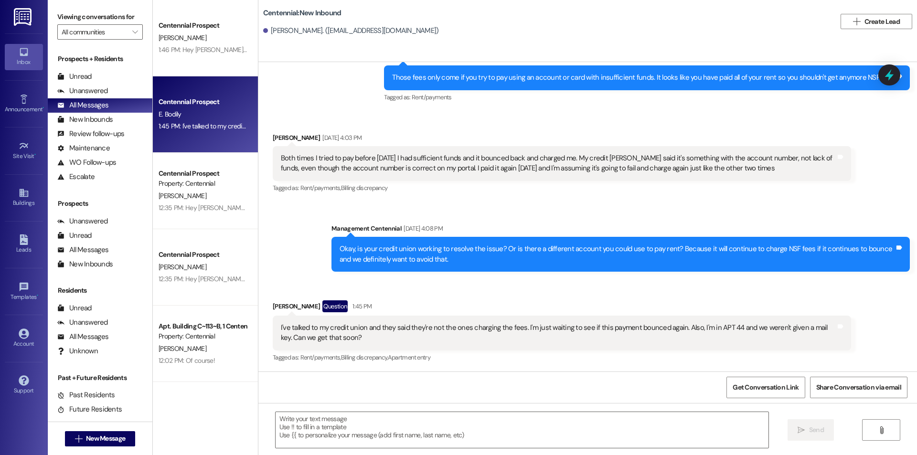
scroll to position [1034, 0]
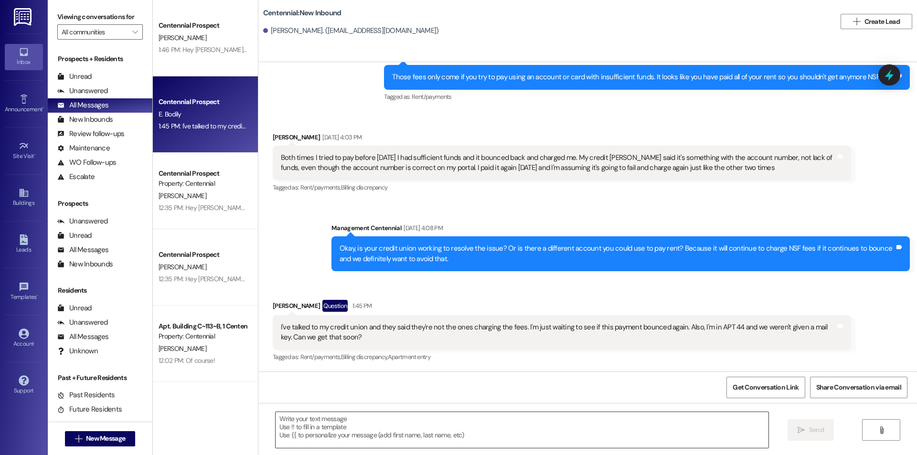
click at [390, 422] on textarea at bounding box center [522, 430] width 493 height 36
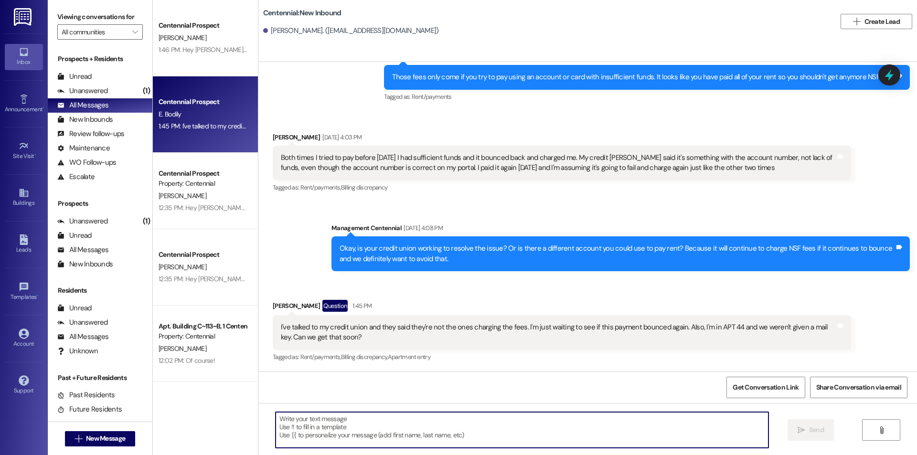
type textarea "E"
type textarea "Yes we can get that mail key to you!"
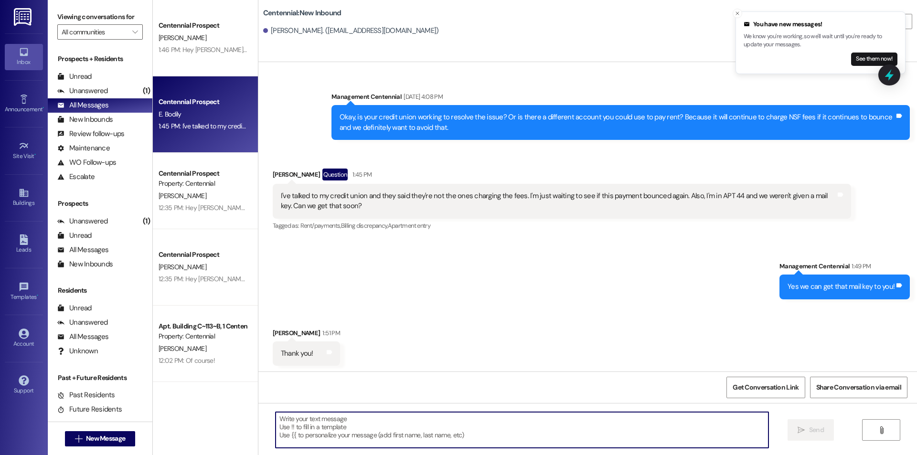
scroll to position [1167, 0]
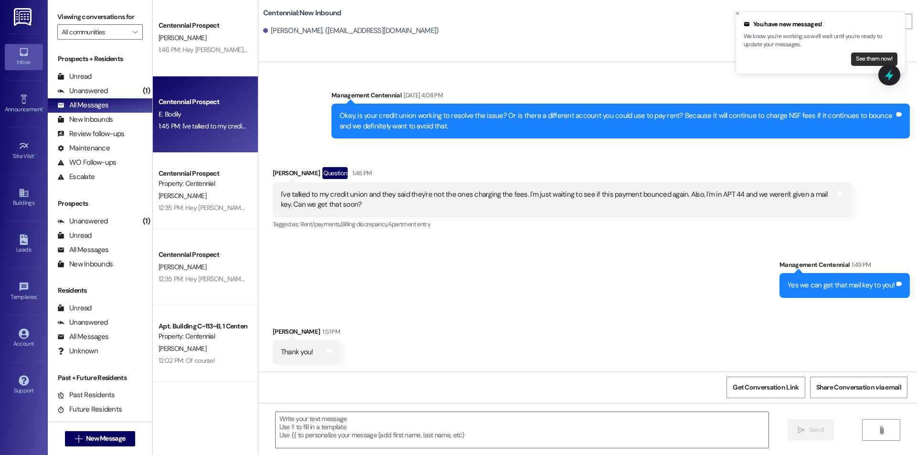
click at [874, 55] on button "See them now!" at bounding box center [874, 59] width 46 height 13
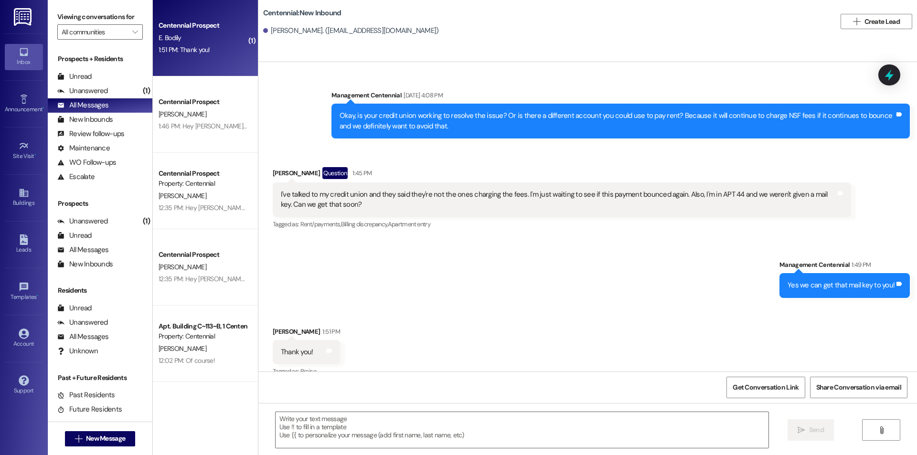
scroll to position [1181, 0]
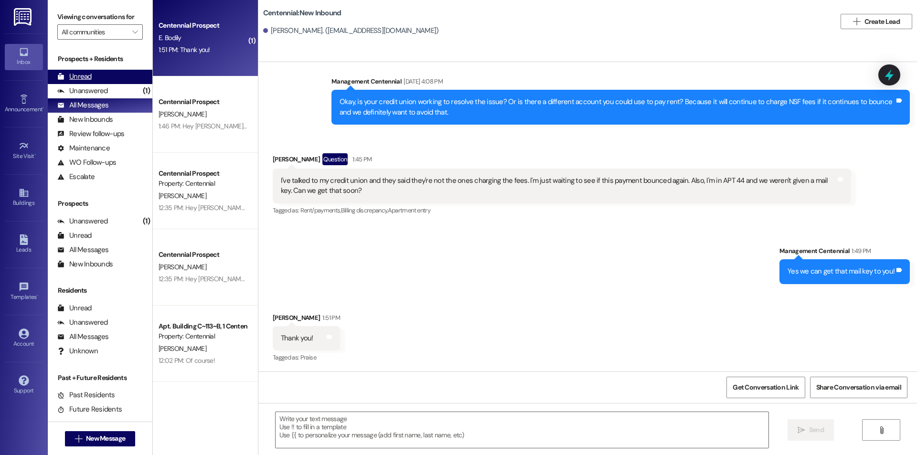
click at [112, 77] on div "Unread (0)" at bounding box center [100, 77] width 105 height 14
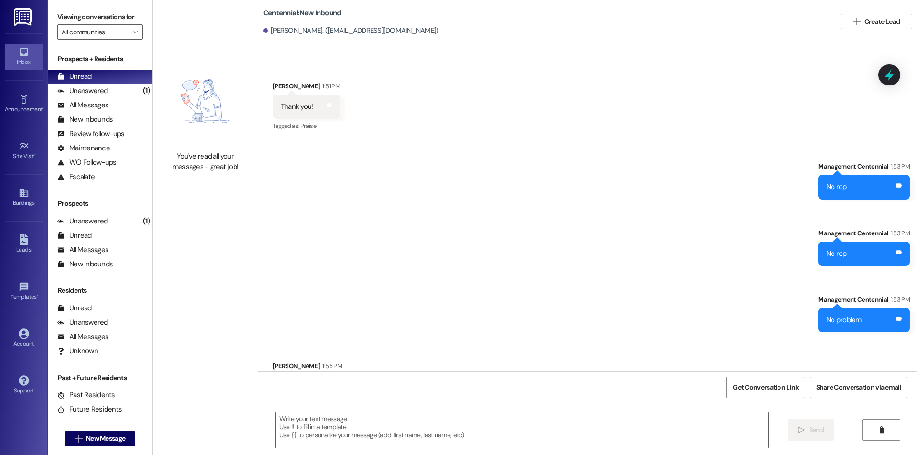
scroll to position [1448, 0]
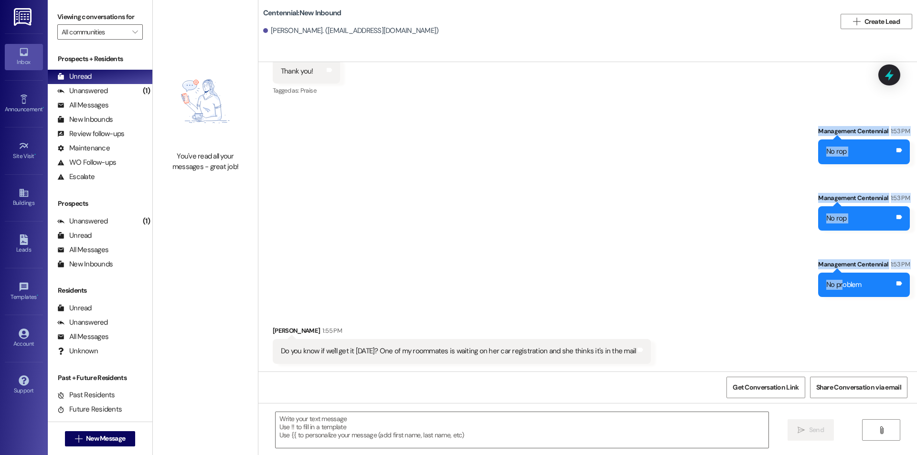
drag, startPoint x: 812, startPoint y: 155, endPoint x: 842, endPoint y: 291, distance: 139.9
click at [842, 291] on div "Sent via SMS Management Centennial 1:53 PM No rop Tags and notes Sent via SMS M…" at bounding box center [587, 205] width 659 height 200
click at [747, 255] on div "Sent via SMS Management Centennial 1:53 PM No rop Tags and notes Sent via SMS M…" at bounding box center [587, 205] width 659 height 200
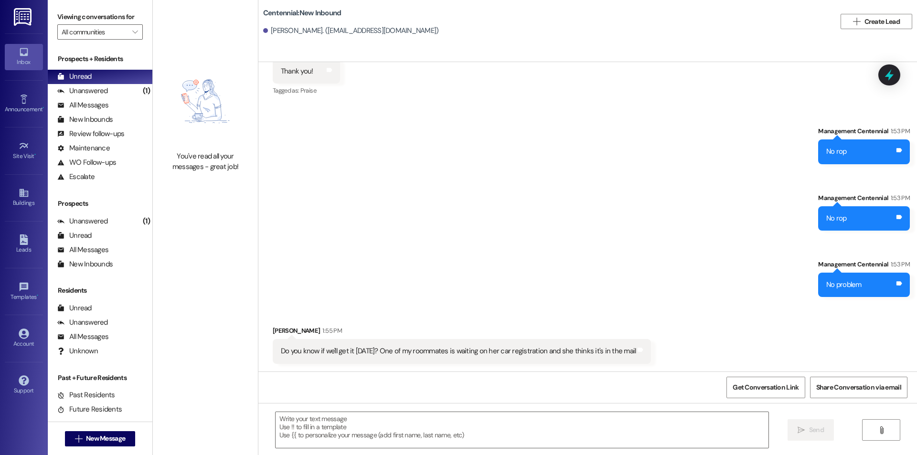
scroll to position [1447, 0]
click at [121, 89] on div "Unanswered (1)" at bounding box center [100, 91] width 105 height 14
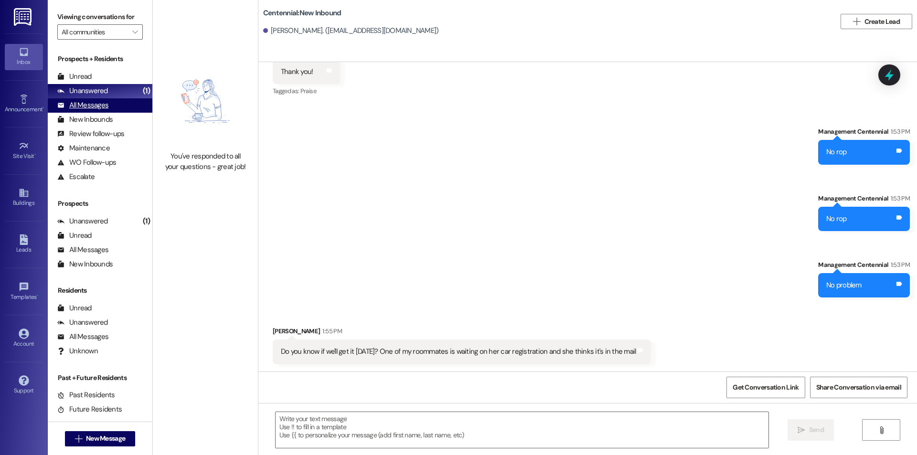
click at [112, 102] on div "All Messages (undefined)" at bounding box center [100, 105] width 105 height 14
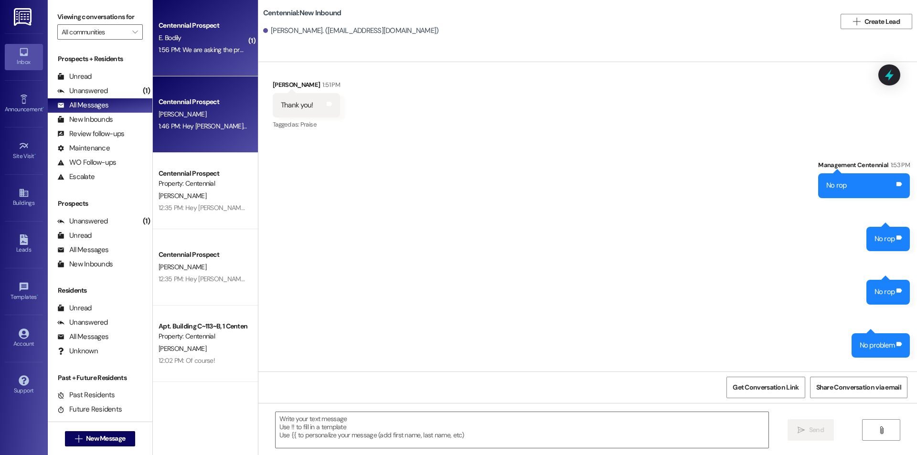
click at [192, 107] on div "Centennial Prospect" at bounding box center [203, 102] width 88 height 10
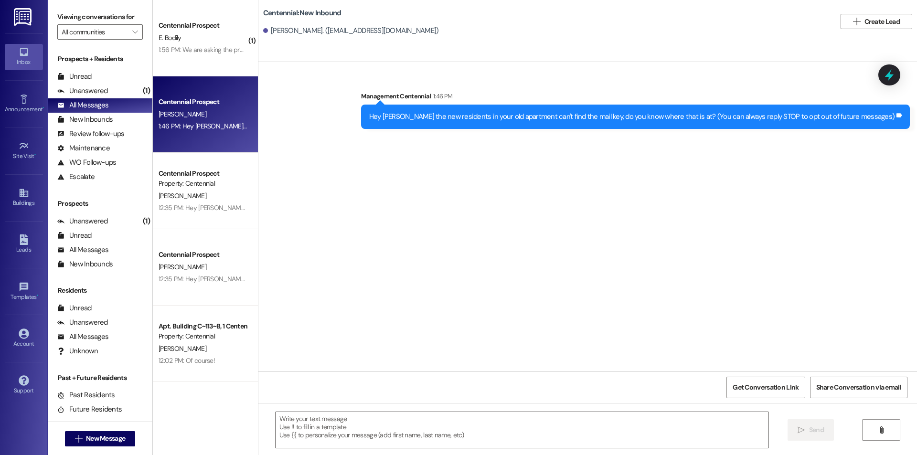
scroll to position [0, 0]
click at [443, 117] on div "Hey [PERSON_NAME] the new residents in your old apartment can't find the mail k…" at bounding box center [632, 117] width 526 height 10
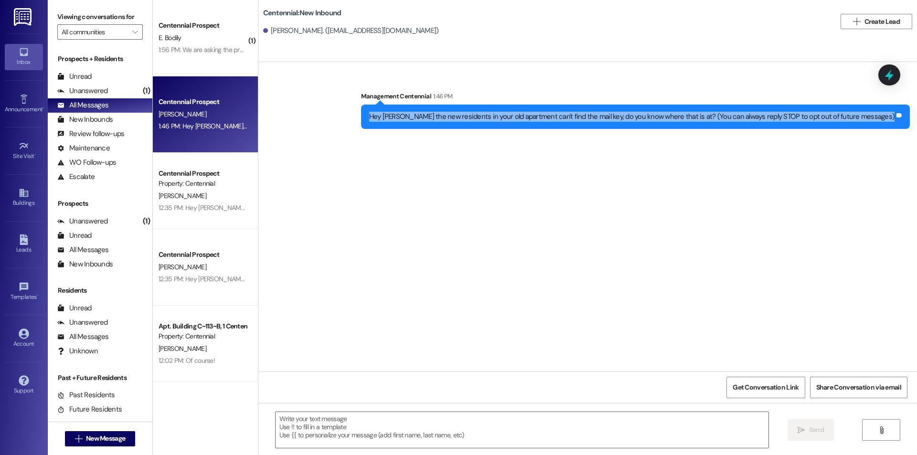
click at [443, 117] on div "Hey [PERSON_NAME] the new residents in your old apartment can't find the mail k…" at bounding box center [632, 117] width 526 height 10
click at [434, 191] on div "Sent via SMS Management Centennial 1:46 PM Hey [PERSON_NAME] the new residents …" at bounding box center [587, 217] width 659 height 310
drag, startPoint x: 709, startPoint y: 116, endPoint x: 378, endPoint y: 116, distance: 330.6
click at [378, 116] on div "Sent via SMS Management Centennial 1:46 PM Hey [PERSON_NAME] the new residents …" at bounding box center [587, 103] width 659 height 66
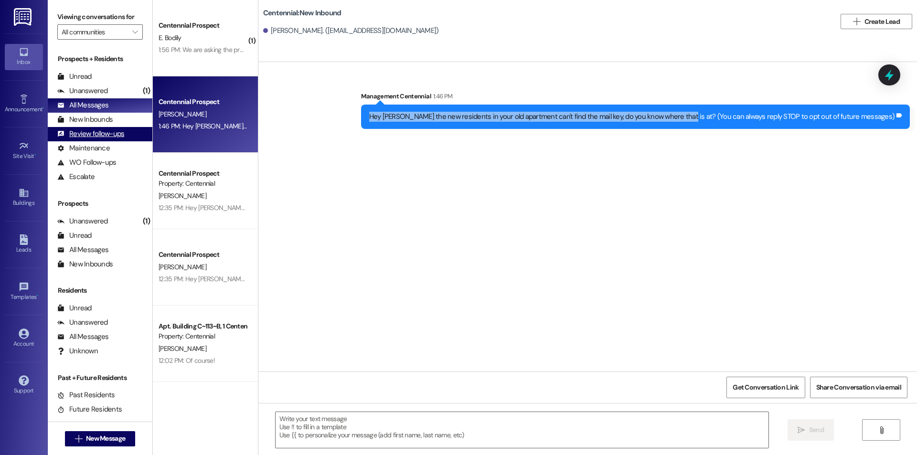
copy div "Hey [PERSON_NAME] the new residents in your old apartment can't find the mail k…"
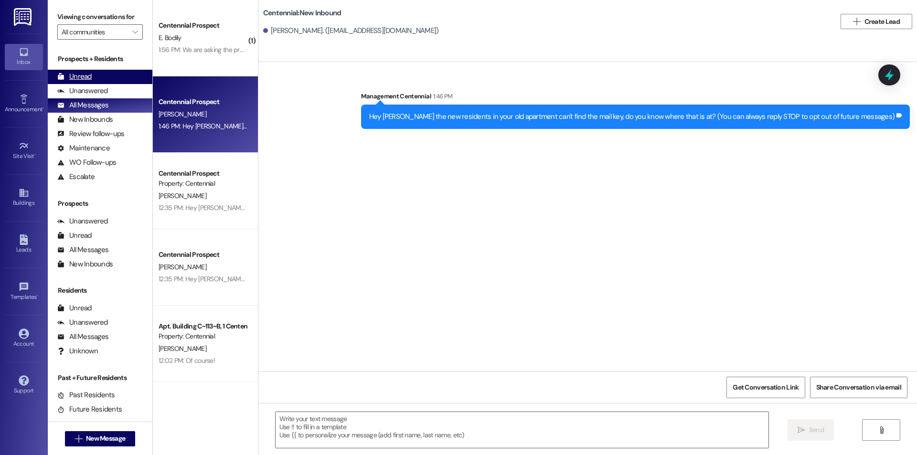
click at [97, 71] on div "Unread (0)" at bounding box center [100, 77] width 105 height 14
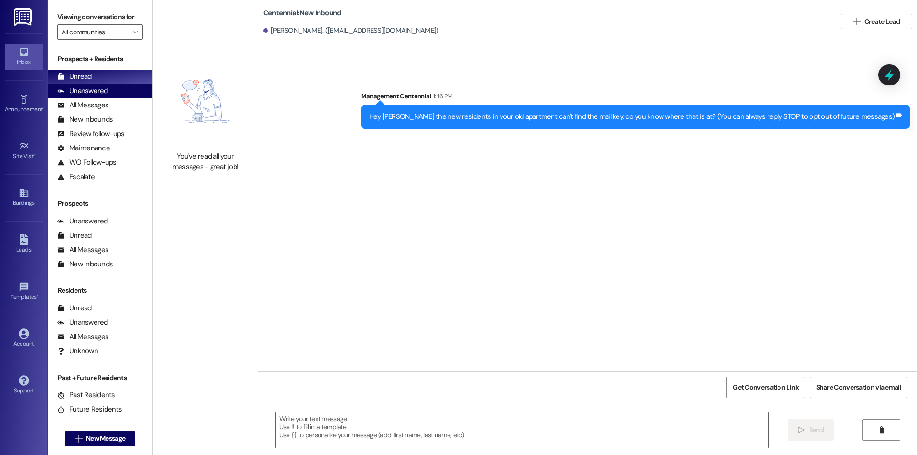
click at [128, 91] on div "Unanswered (0)" at bounding box center [100, 91] width 105 height 14
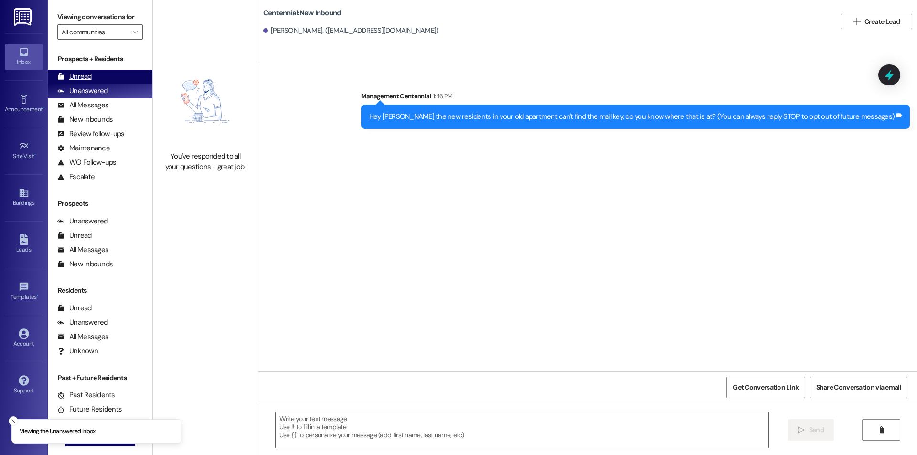
click at [122, 73] on div "Unread (0)" at bounding box center [100, 77] width 105 height 14
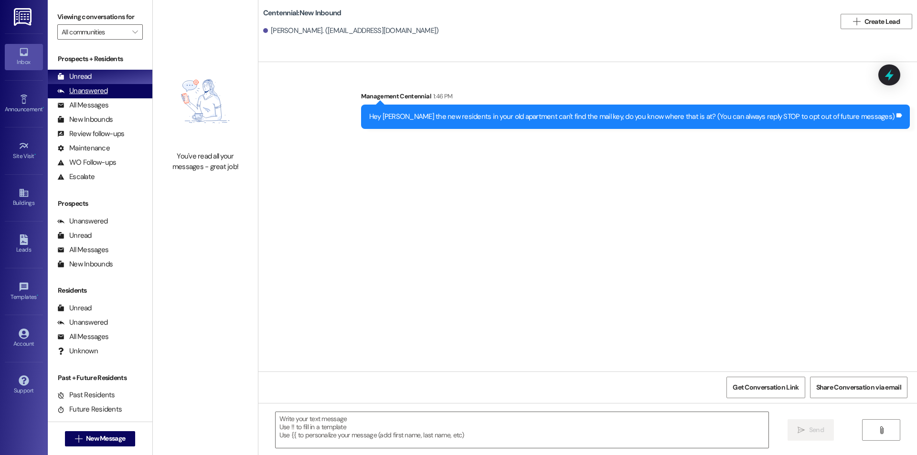
click at [123, 95] on div "Unanswered (0)" at bounding box center [100, 91] width 105 height 14
click at [120, 78] on div "Unread (0)" at bounding box center [100, 77] width 105 height 14
click at [108, 87] on div "Unanswered (0)" at bounding box center [100, 91] width 105 height 14
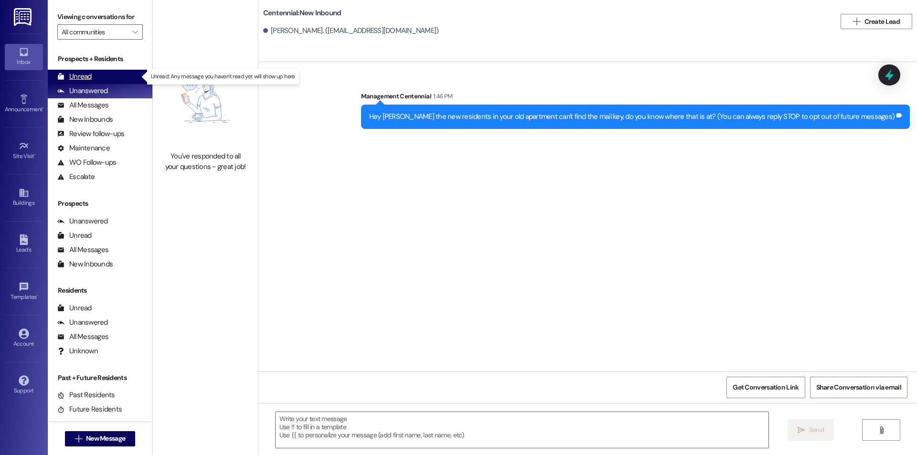
click at [104, 75] on div "Unread (0)" at bounding box center [100, 77] width 105 height 14
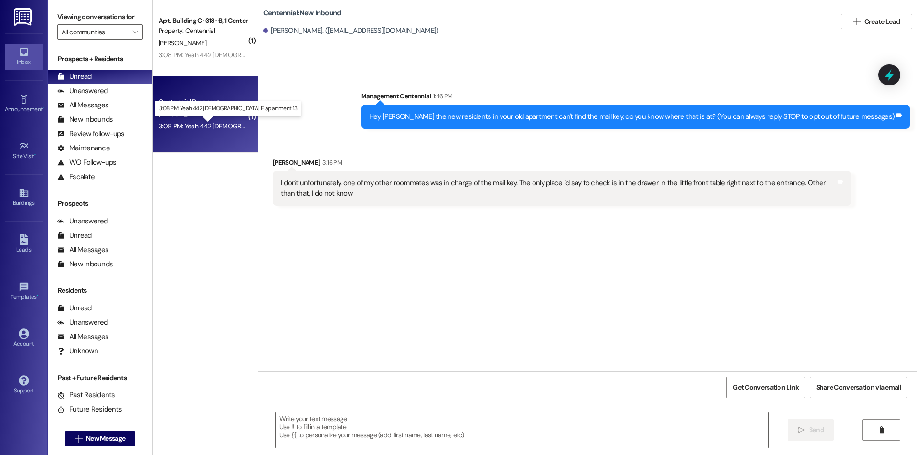
click at [207, 125] on div "3:08 PM: Yeah 442 [DEMOGRAPHIC_DATA] E apartment 13 3:08 PM: Yeah 442 [DEMOGRAP…" at bounding box center [240, 126] width 162 height 9
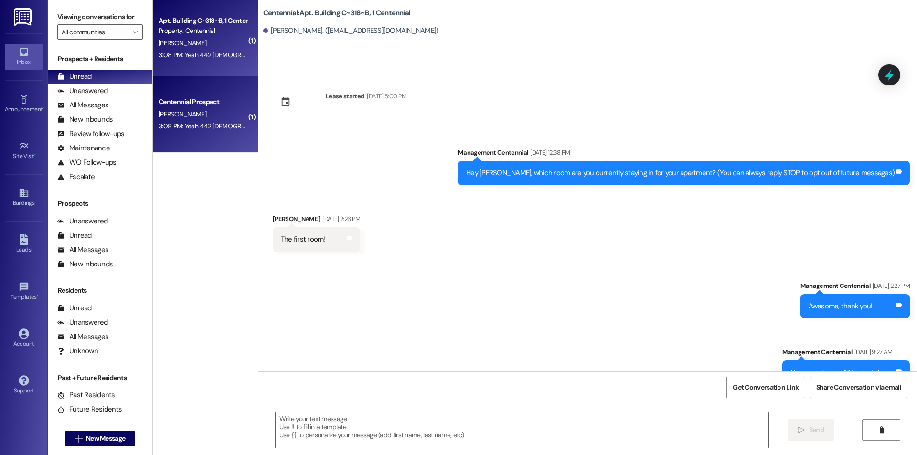
scroll to position [7908, 0]
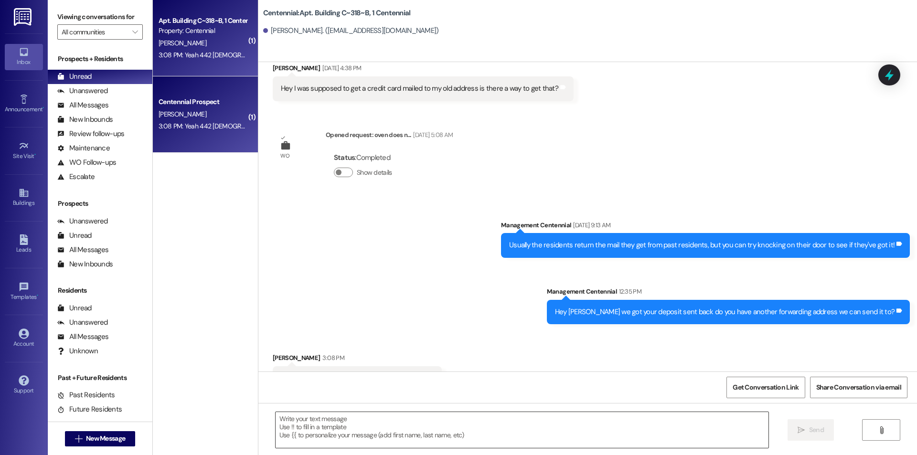
click at [419, 427] on textarea at bounding box center [522, 430] width 493 height 36
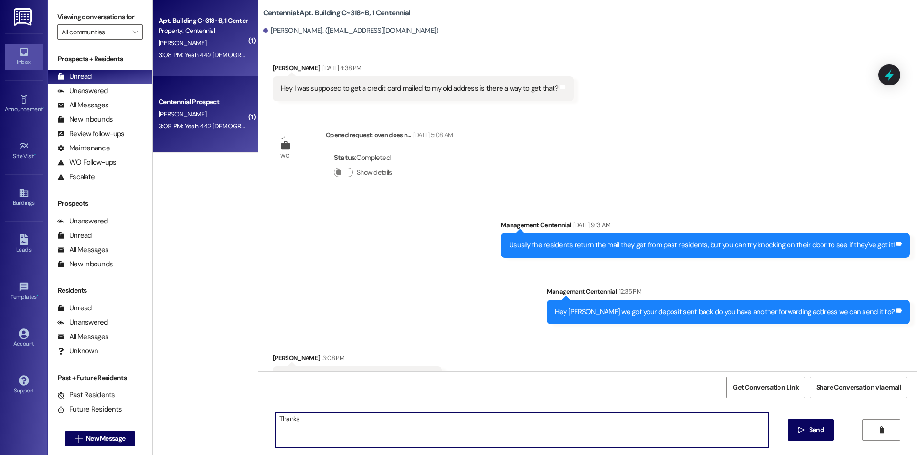
type textarea "Thanks!"
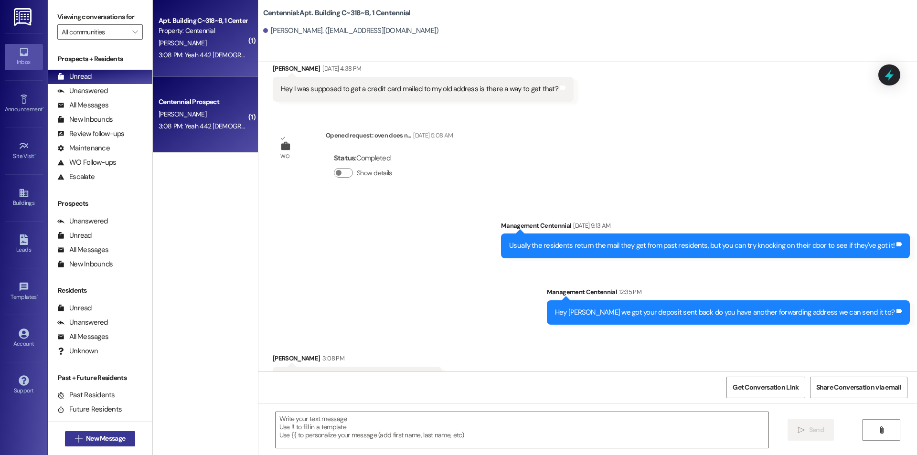
click at [132, 440] on button " New Message" at bounding box center [100, 438] width 71 height 15
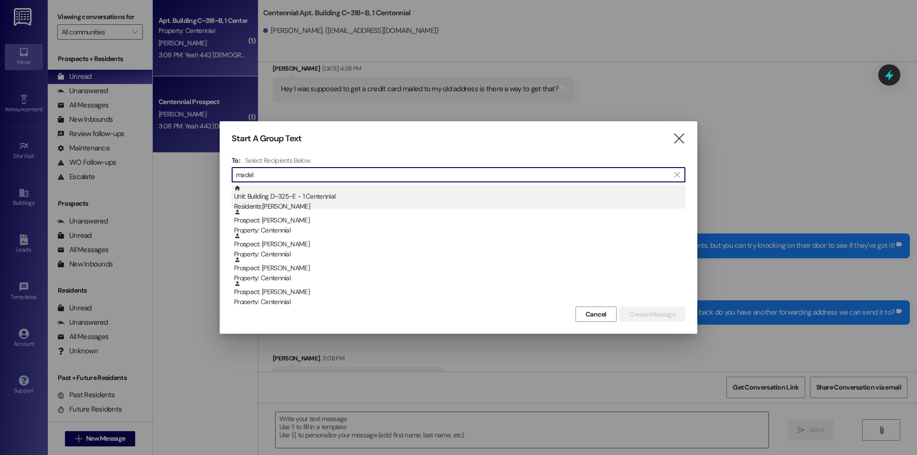
type input "madel"
click at [484, 197] on div "Unit: Building D~325~E - 1 Centennial Residents: [PERSON_NAME]" at bounding box center [459, 198] width 451 height 27
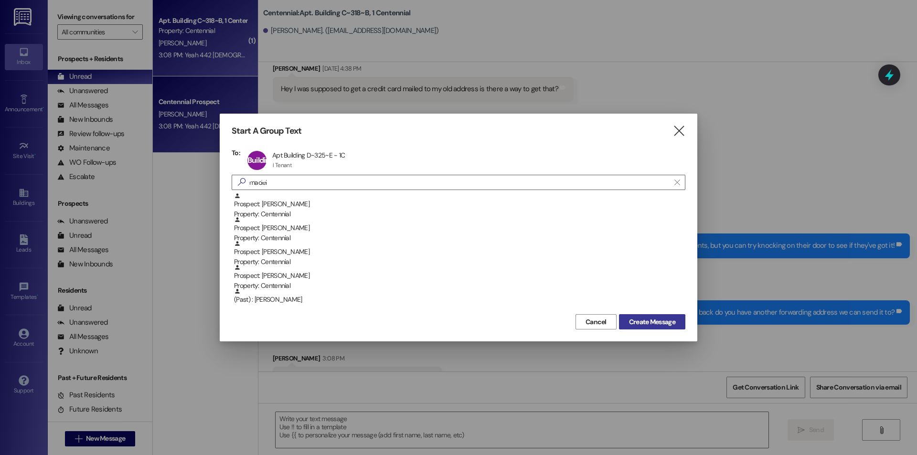
click at [645, 316] on button "Create Message" at bounding box center [652, 321] width 66 height 15
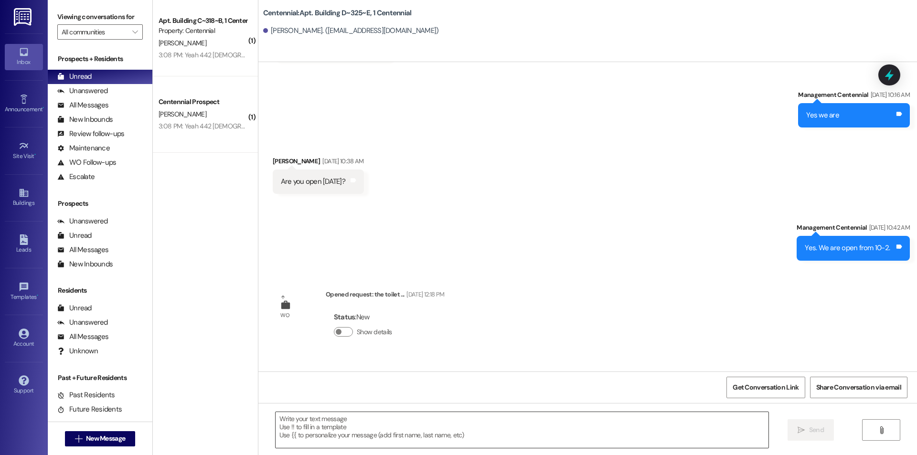
scroll to position [2272, 0]
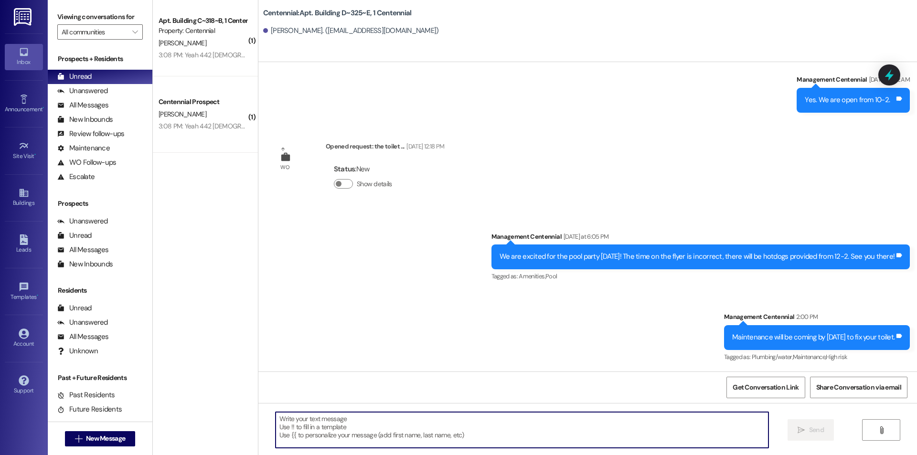
click at [598, 432] on textarea at bounding box center [522, 430] width 493 height 36
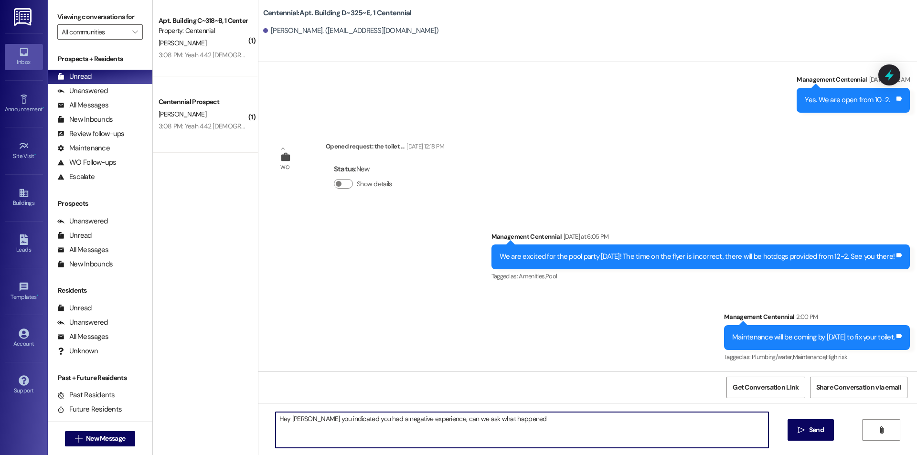
type textarea "Hey [PERSON_NAME] you indicated you had a negative experience, can we ask what …"
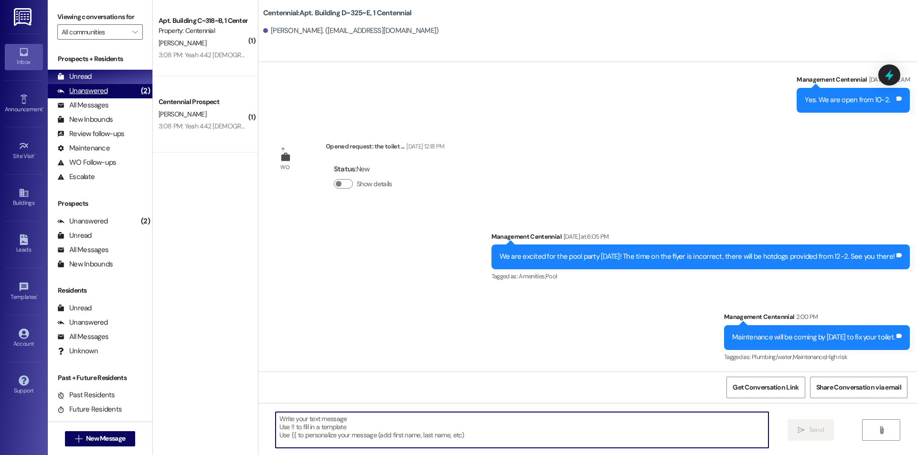
click at [119, 89] on div "Unanswered (2)" at bounding box center [100, 91] width 105 height 14
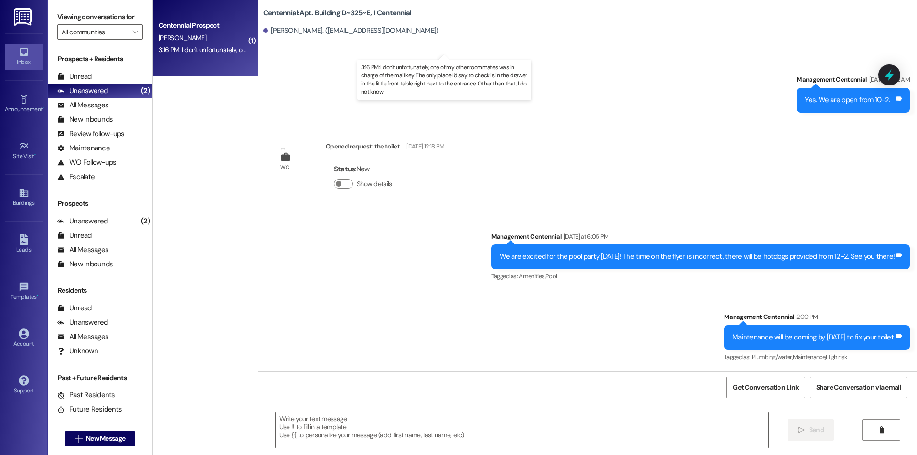
click at [193, 50] on div "3:16 PM: I don't unfortunately, one of my other roommates was in charge of the …" at bounding box center [453, 49] width 588 height 9
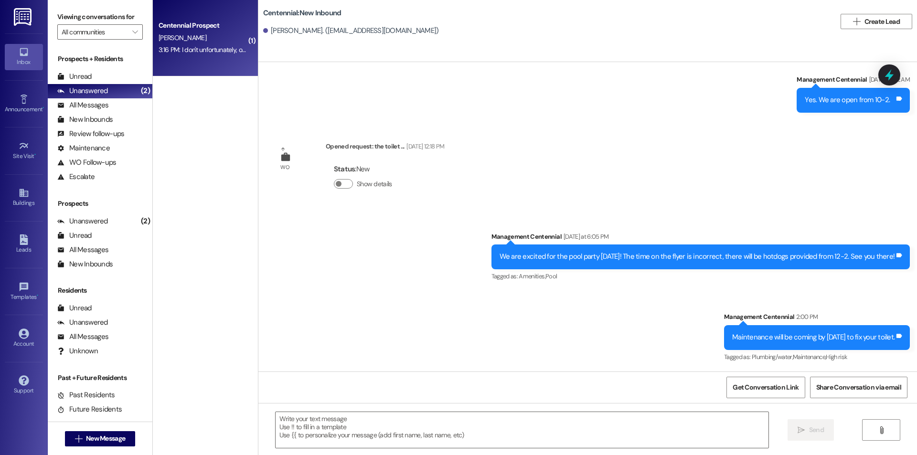
scroll to position [0, 0]
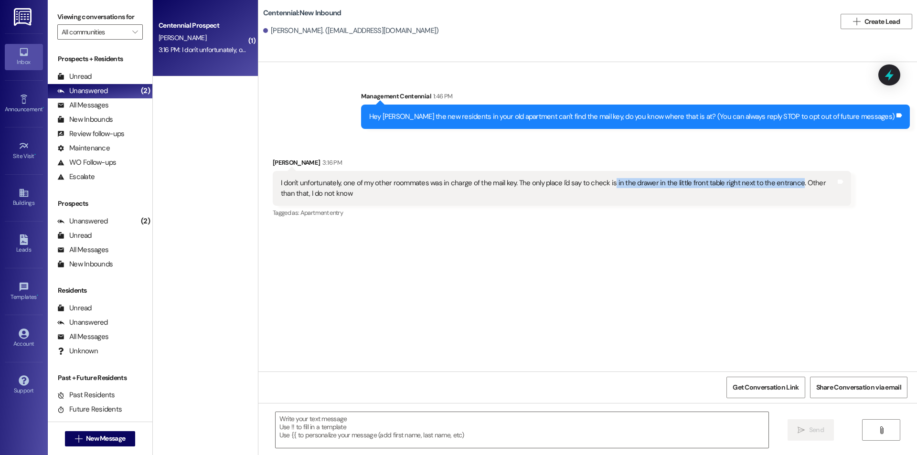
drag, startPoint x: 603, startPoint y: 183, endPoint x: 786, endPoint y: 186, distance: 182.5
click at [786, 186] on div "I don't unfortunately, one of my other roommates was in charge of the mail key.…" at bounding box center [558, 188] width 555 height 21
copy div "in the drawer in the little front table right next to the entrance"
click at [374, 432] on textarea at bounding box center [522, 430] width 493 height 36
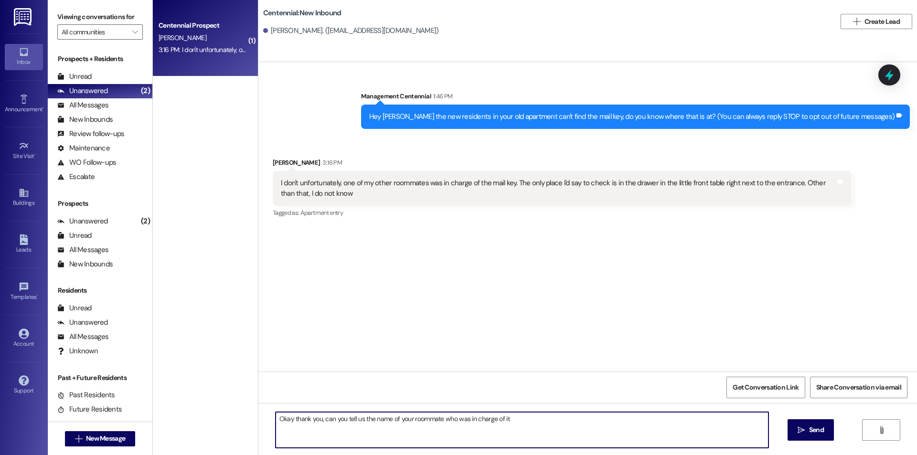
type textarea "Okay thank you, can you tell us the name of your roommate who was in charge of …"
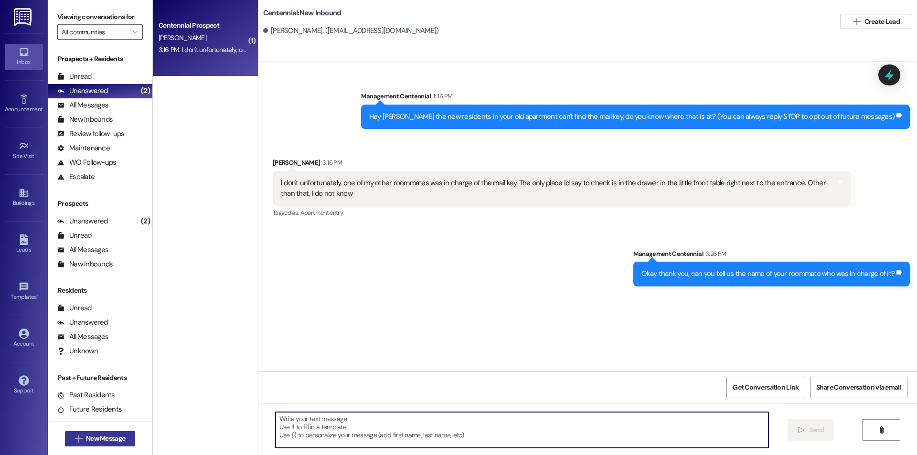
click at [108, 443] on span "New Message" at bounding box center [105, 439] width 39 height 10
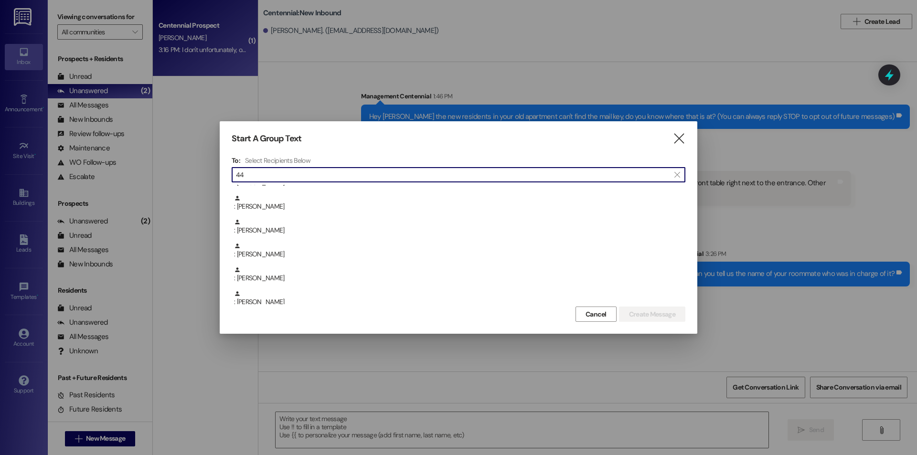
scroll to position [128, 0]
type input "44"
drag, startPoint x: 594, startPoint y: 311, endPoint x: 574, endPoint y: 308, distance: 20.8
click at [594, 311] on span "Cancel" at bounding box center [596, 315] width 21 height 10
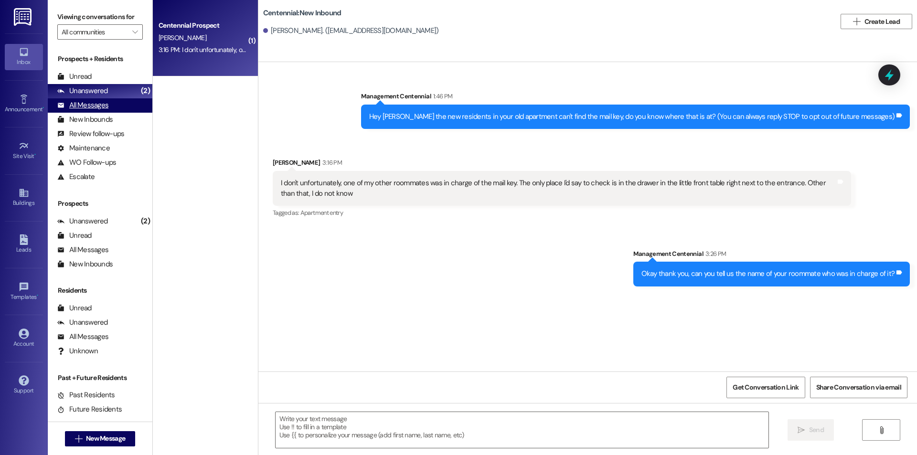
click at [116, 109] on div "All Messages (undefined)" at bounding box center [100, 105] width 105 height 14
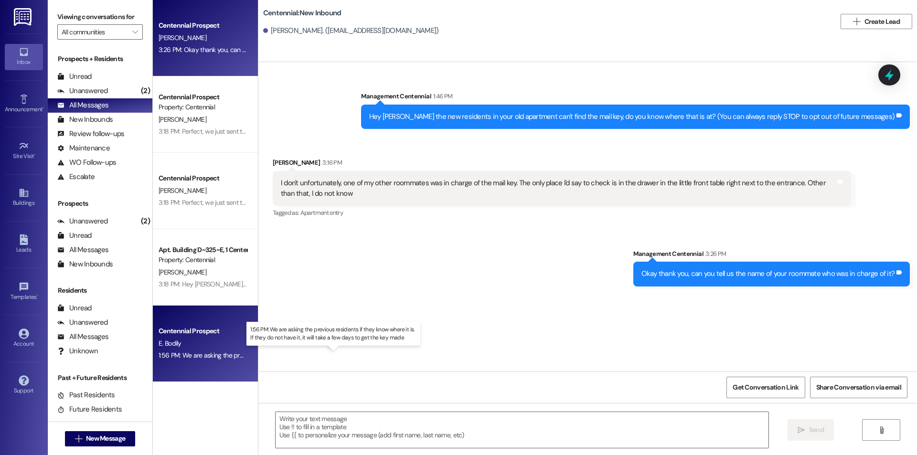
click at [211, 358] on div "1:56 PM: We are asking the previous residents if they know where it is. If they…" at bounding box center [343, 355] width 369 height 9
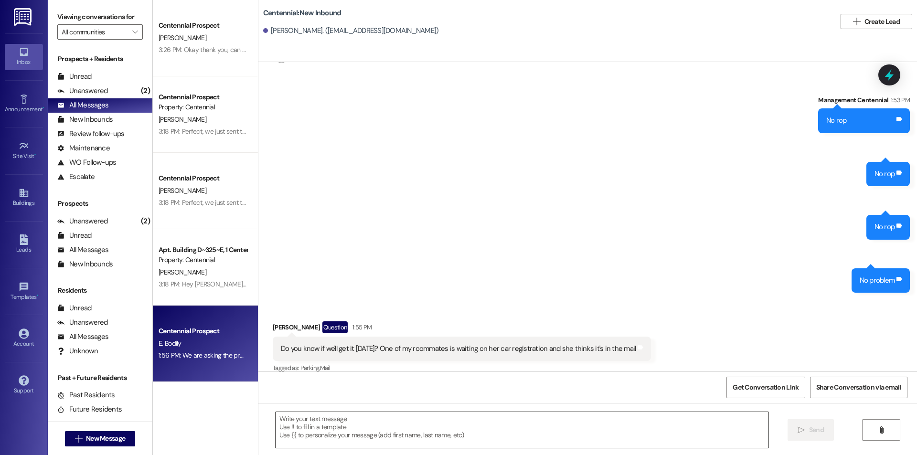
scroll to position [1490, 0]
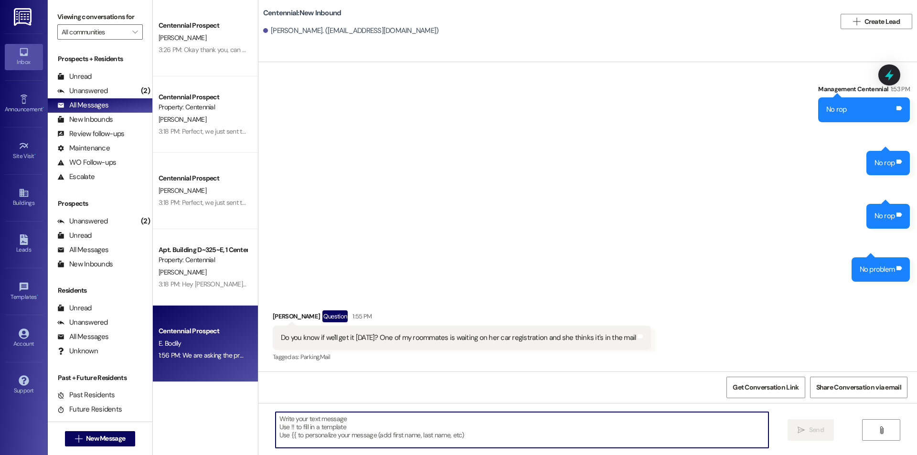
click at [317, 424] on textarea at bounding box center [522, 430] width 493 height 36
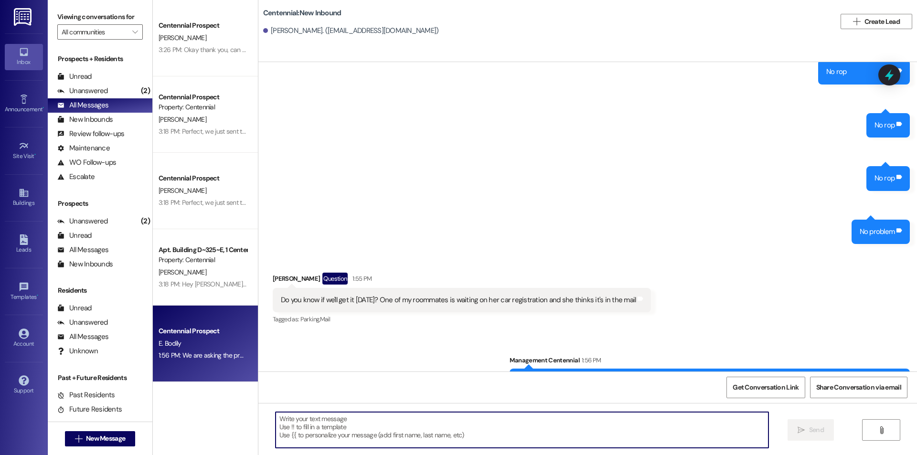
scroll to position [1557, 0]
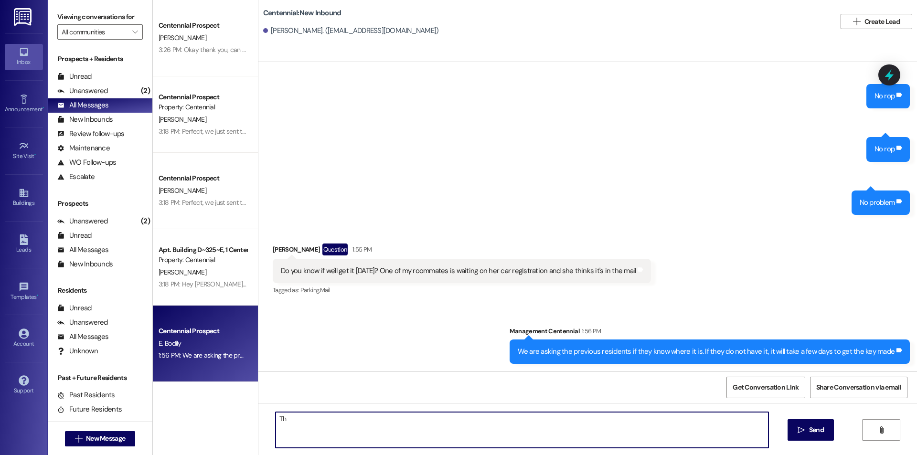
type textarea "T"
paste textarea "in the drawer in the little front table right next to the entrance"
click at [333, 417] on textarea "Are you able to check in the drawer in the little front table right next to the…" at bounding box center [522, 430] width 493 height 36
click at [513, 418] on textarea "Are you able to check in the drawer in the little front table right next to the…" at bounding box center [522, 430] width 493 height 36
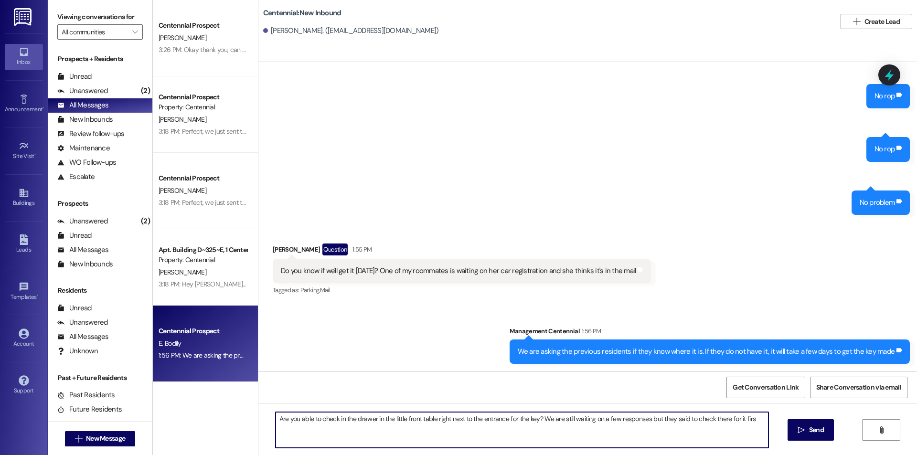
type textarea "Are you able to check in the drawer in the little front table right next to the…"
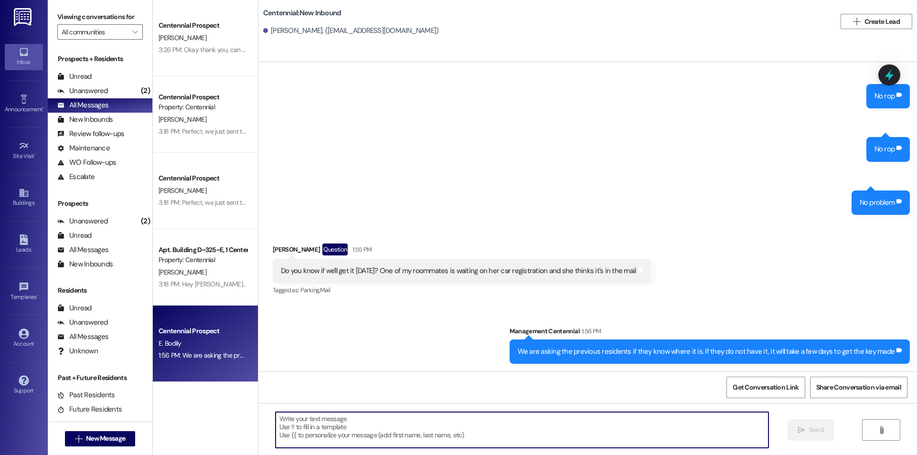
scroll to position [1490, 0]
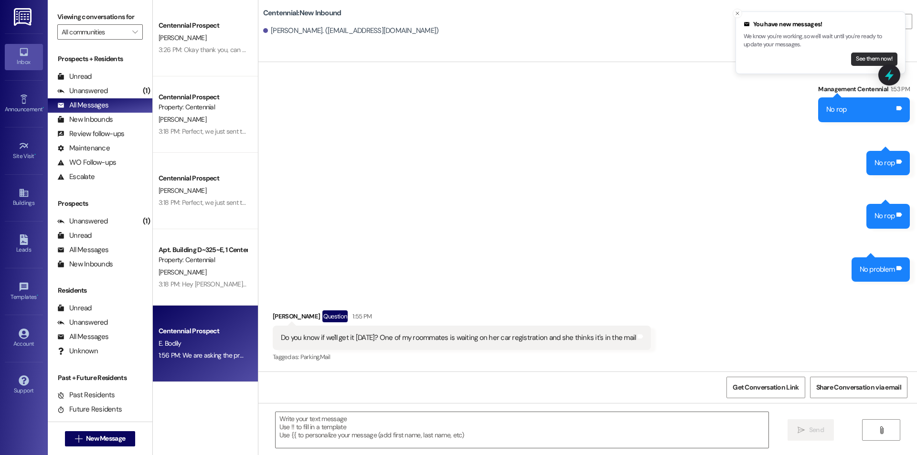
drag, startPoint x: 905, startPoint y: 57, endPoint x: 855, endPoint y: 59, distance: 50.2
click at [855, 59] on button "See them now!" at bounding box center [874, 59] width 46 height 13
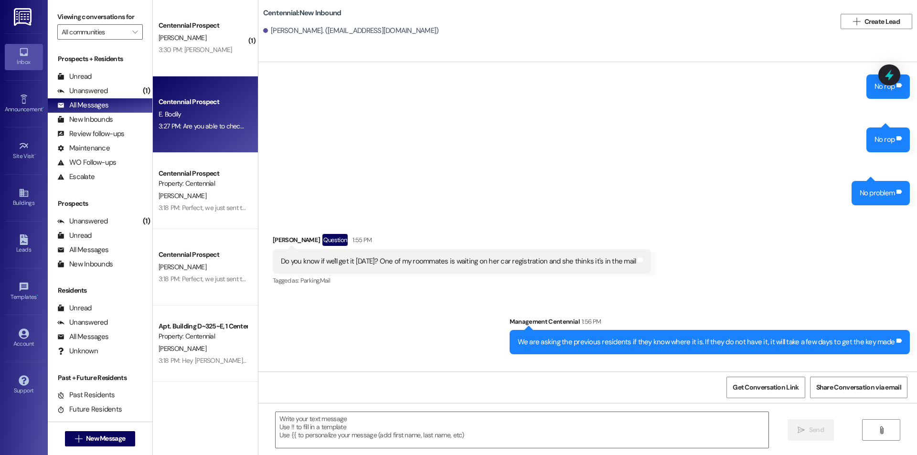
scroll to position [1623, 0]
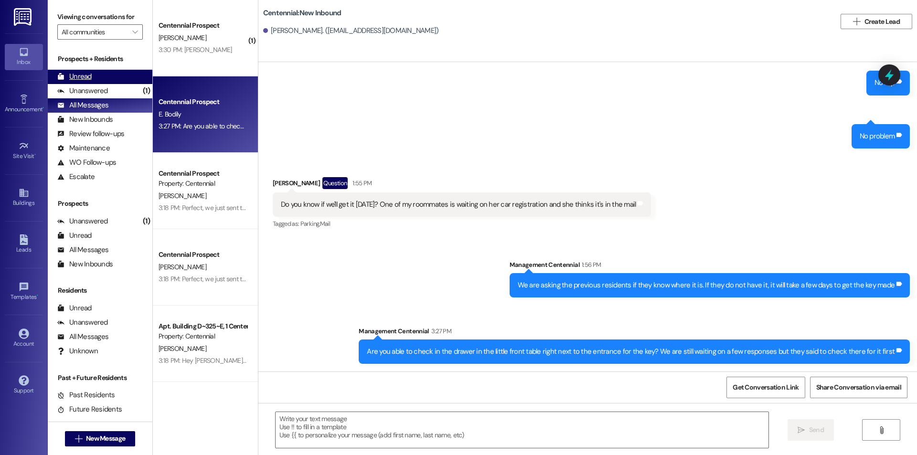
click at [107, 74] on div "Unread (0)" at bounding box center [100, 77] width 105 height 14
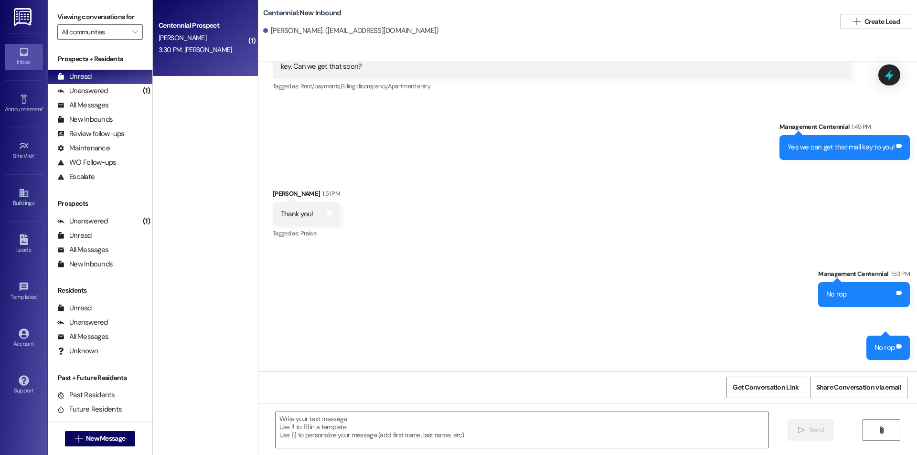
click at [215, 53] on div "3:30 PM: [PERSON_NAME] 3:30 PM: [PERSON_NAME]" at bounding box center [196, 49] width 74 height 9
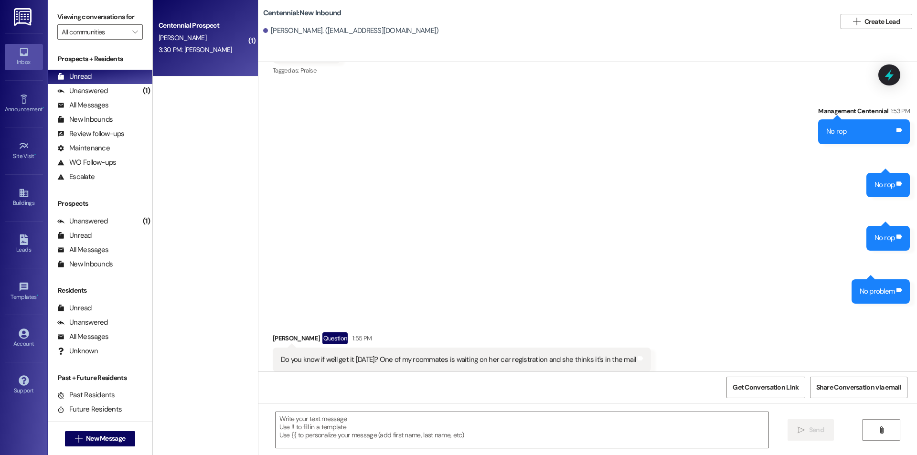
scroll to position [0, 0]
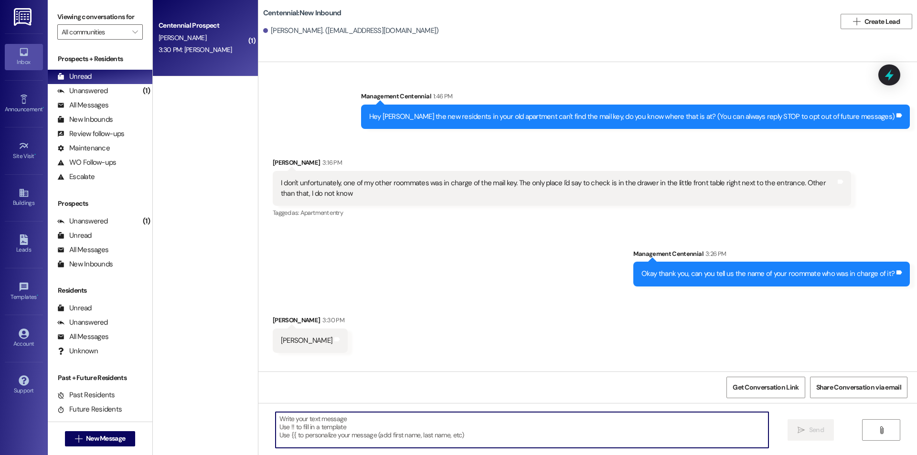
click at [396, 436] on textarea at bounding box center [522, 430] width 493 height 36
type textarea "Thanks!"
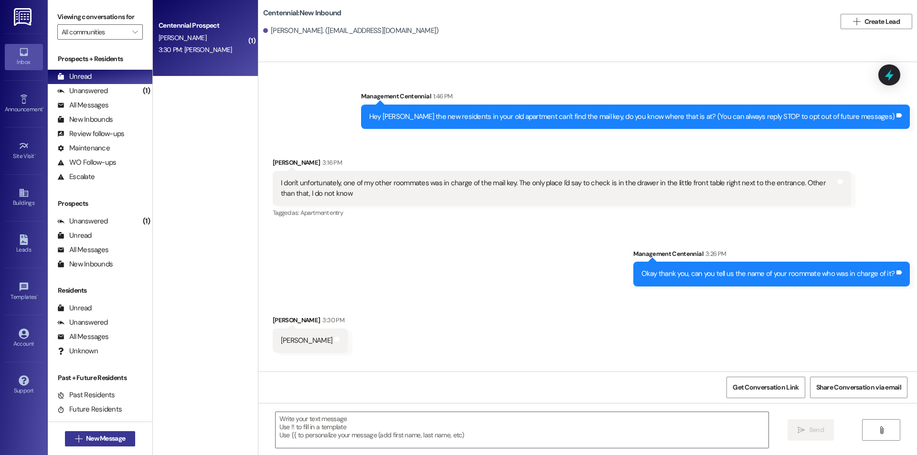
click at [95, 445] on button " New Message" at bounding box center [100, 438] width 71 height 15
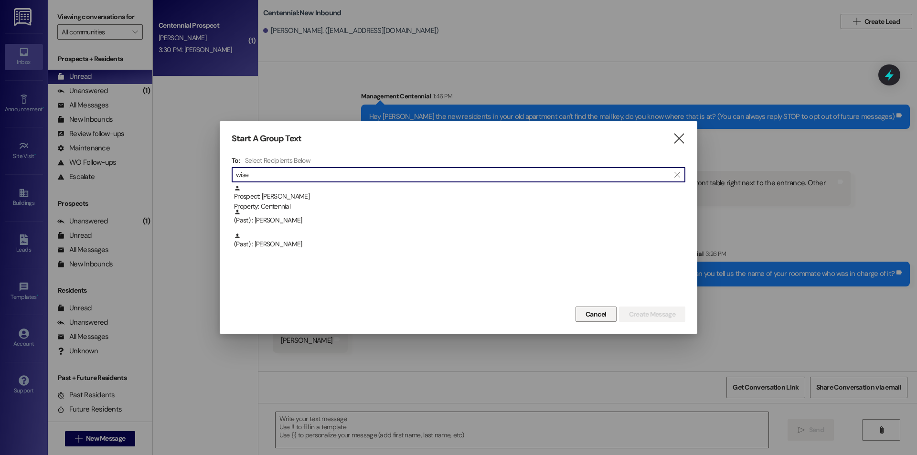
type input "wise"
click at [596, 312] on span "Cancel" at bounding box center [596, 315] width 21 height 10
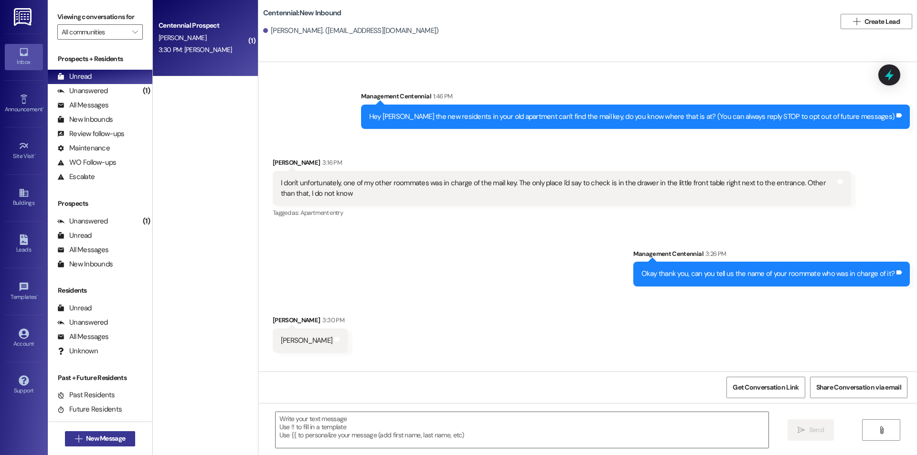
click at [109, 439] on span "New Message" at bounding box center [105, 439] width 39 height 10
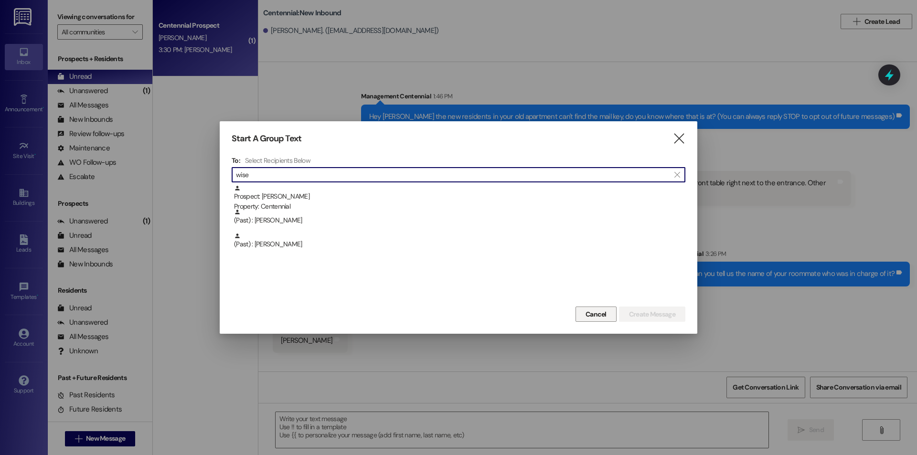
type input "wise"
drag, startPoint x: 599, startPoint y: 315, endPoint x: 583, endPoint y: 312, distance: 16.0
click at [596, 315] on span "Cancel" at bounding box center [596, 315] width 21 height 10
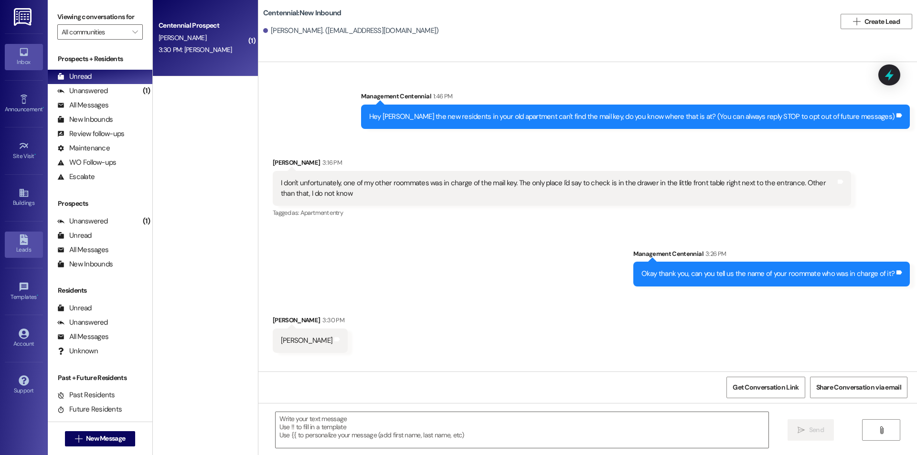
click at [19, 237] on icon at bounding box center [24, 240] width 11 height 11
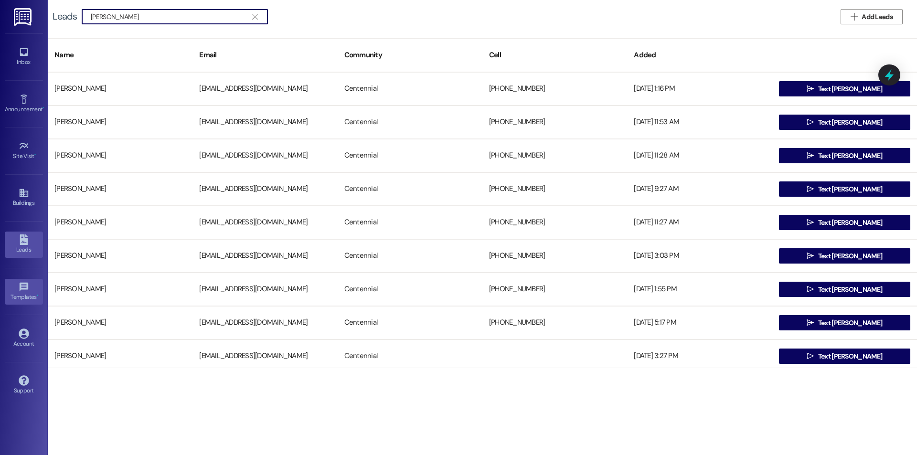
type input "[PERSON_NAME]"
click at [25, 59] on div "Inbox" at bounding box center [24, 62] width 48 height 10
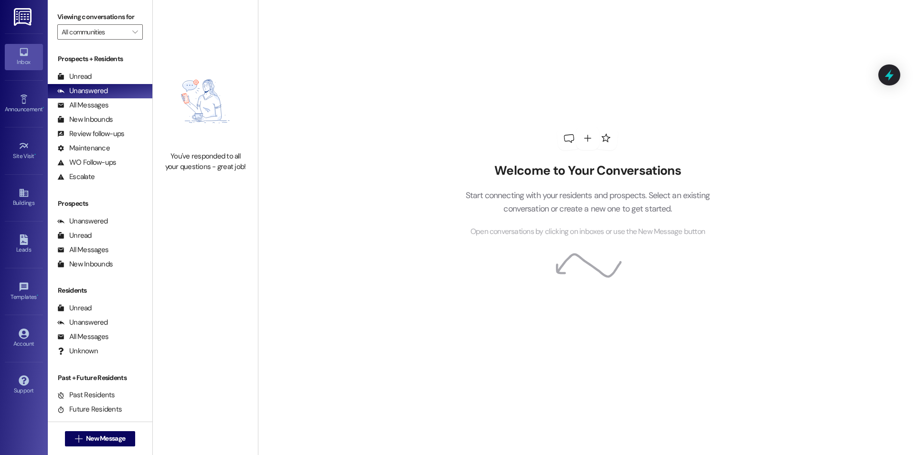
drag, startPoint x: 104, startPoint y: 56, endPoint x: 105, endPoint y: 63, distance: 6.7
click at [105, 56] on div "Prospects + Residents" at bounding box center [100, 59] width 105 height 10
click at [103, 73] on div "Unread (0)" at bounding box center [100, 77] width 105 height 14
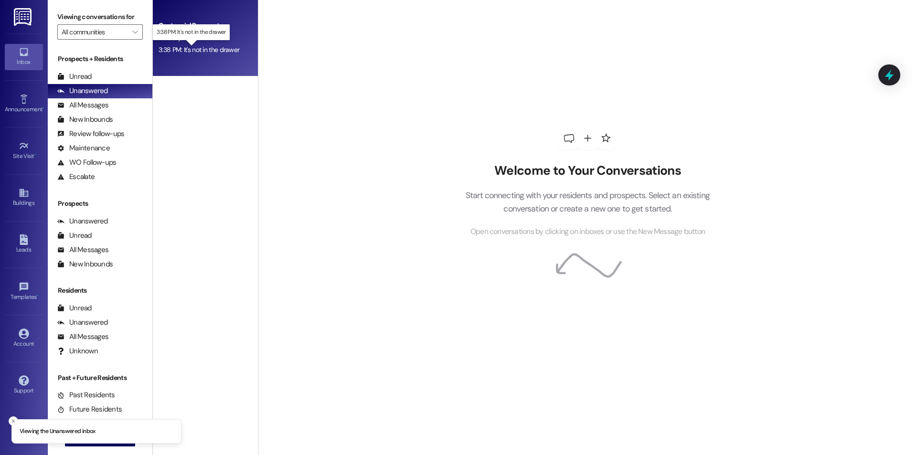
click at [211, 50] on div "3:38 PM: It's not in the drawer 3:38 PM: It's not in the drawer" at bounding box center [199, 49] width 81 height 9
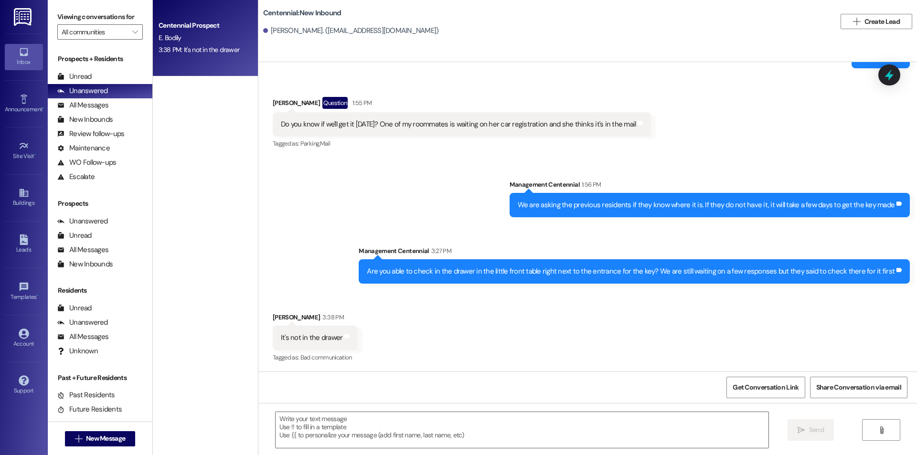
scroll to position [1704, 0]
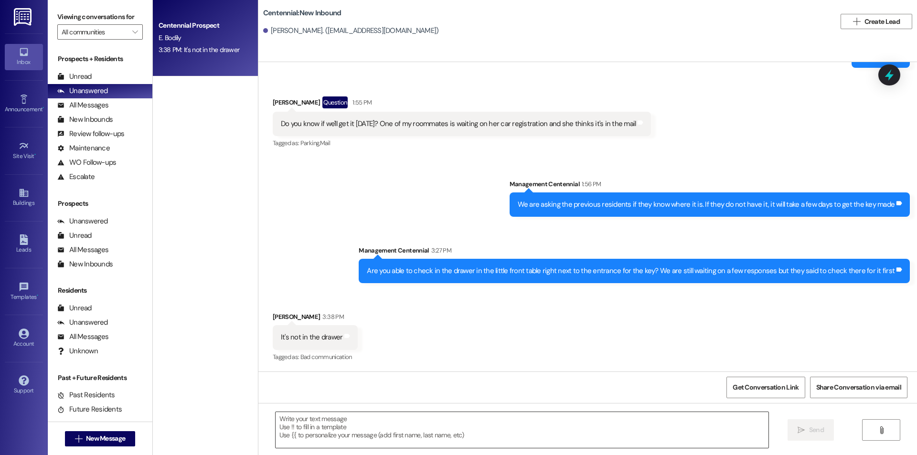
click at [441, 432] on textarea at bounding box center [522, 430] width 493 height 36
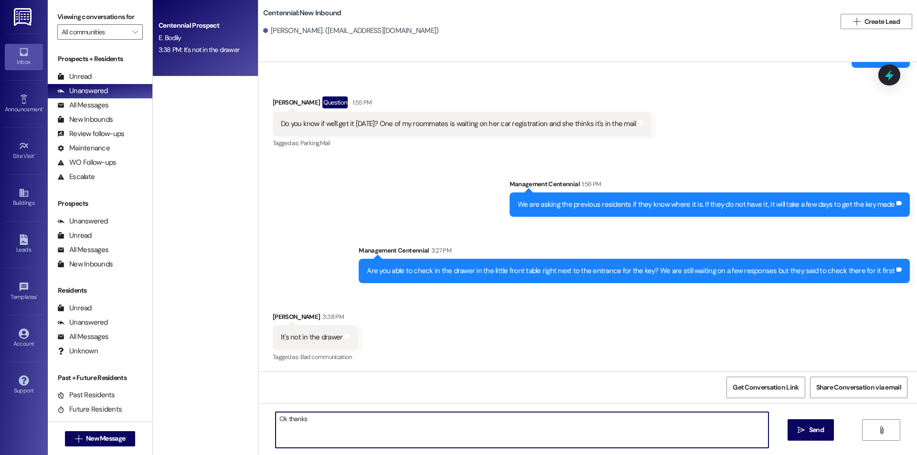
type textarea "Ok thanks!"
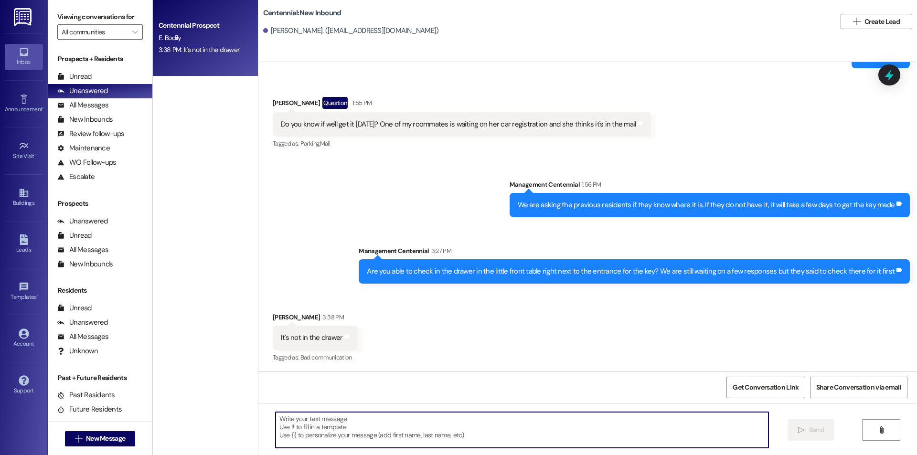
scroll to position [1771, 0]
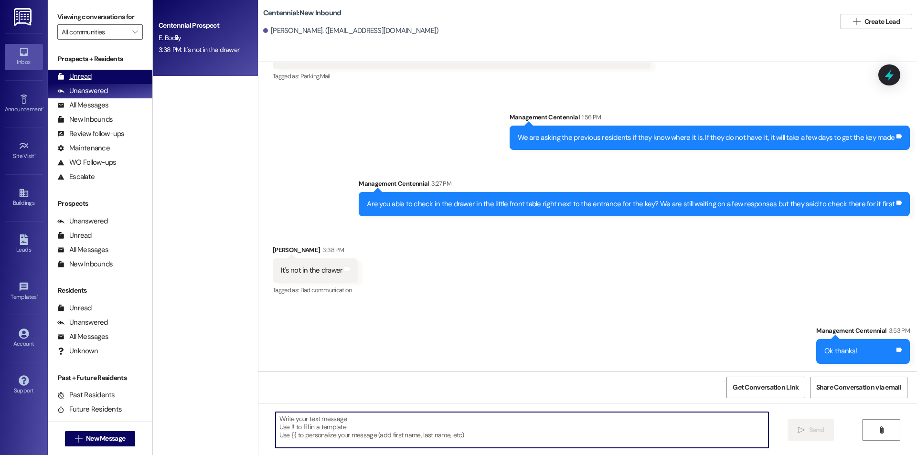
click at [107, 74] on div "Unread (0)" at bounding box center [100, 77] width 105 height 14
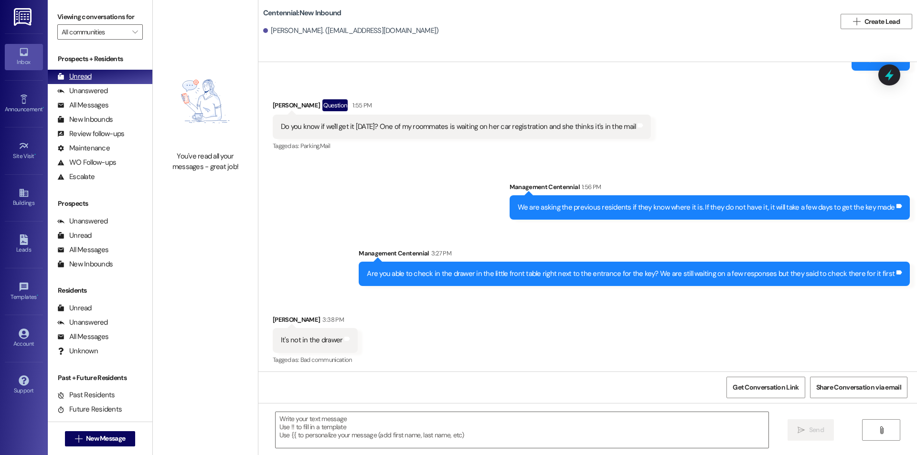
scroll to position [1703, 0]
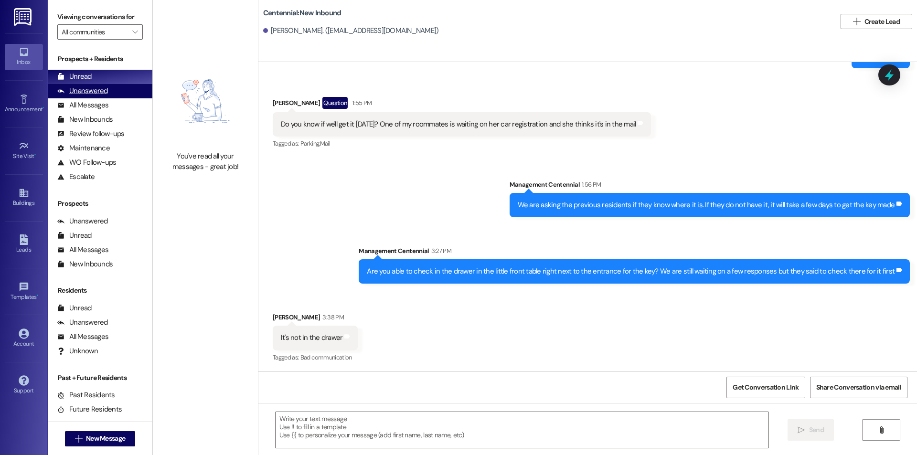
click at [92, 92] on div "Unanswered" at bounding box center [82, 91] width 51 height 10
click at [92, 79] on div "Unread (0)" at bounding box center [100, 77] width 105 height 14
drag, startPoint x: 68, startPoint y: 91, endPoint x: 68, endPoint y: 76, distance: 14.8
click at [68, 90] on div "Unanswered" at bounding box center [82, 91] width 51 height 10
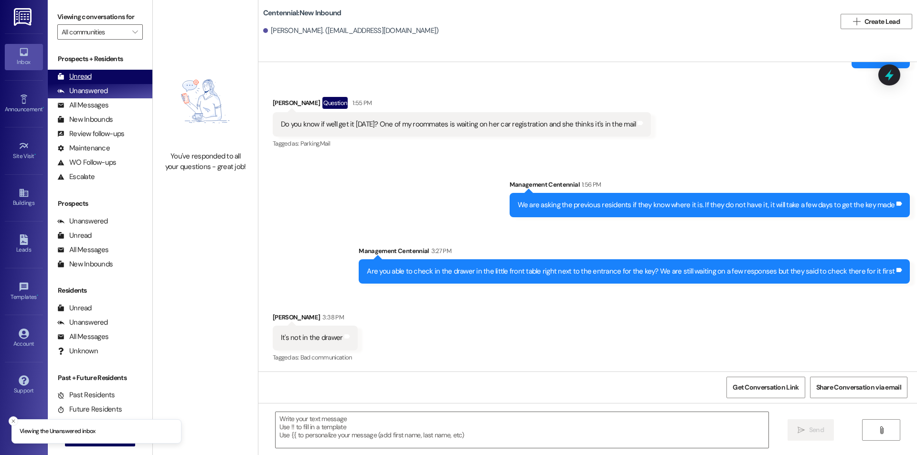
click at [68, 76] on div "Unread" at bounding box center [74, 77] width 34 height 10
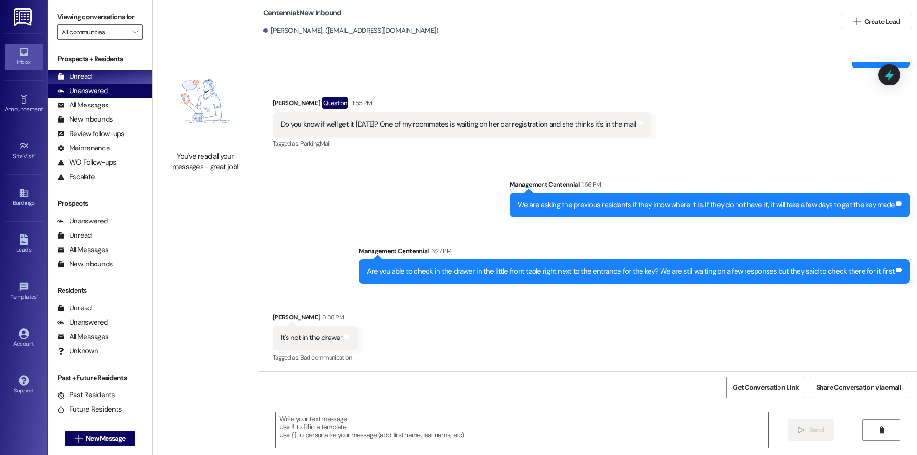
click at [103, 92] on div "Unanswered" at bounding box center [82, 91] width 51 height 10
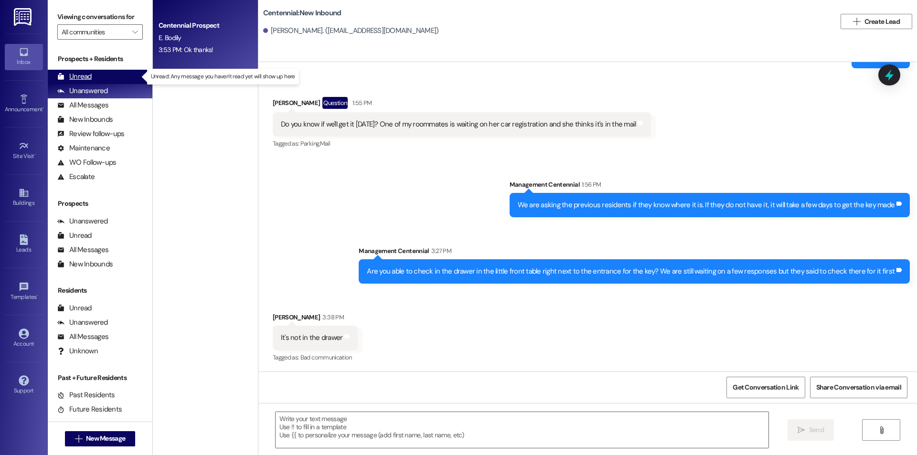
click at [105, 74] on div "Unread (0)" at bounding box center [100, 77] width 105 height 14
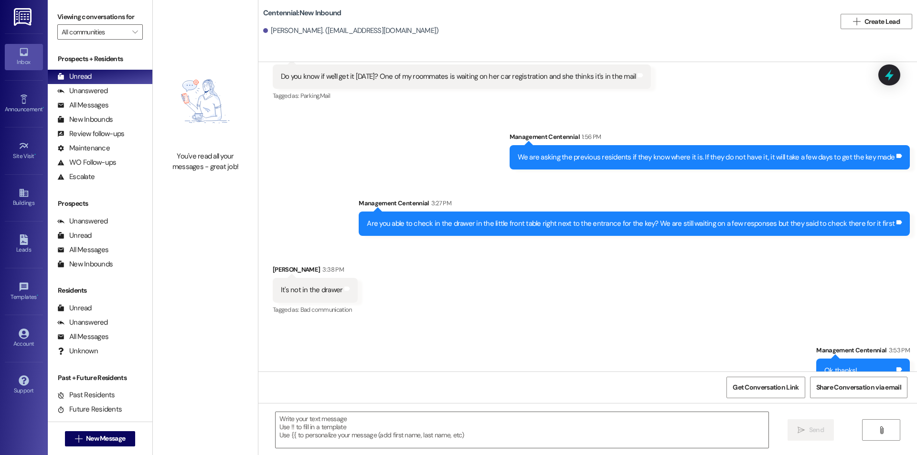
scroll to position [1771, 0]
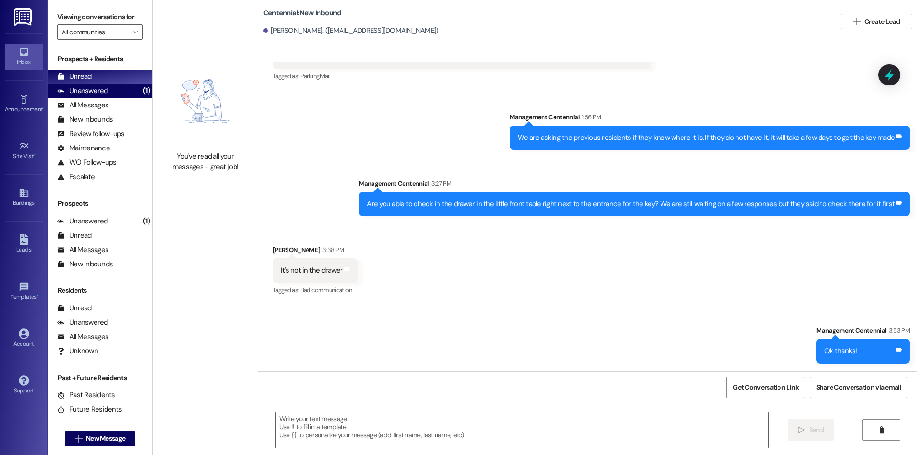
click at [99, 89] on div "Unanswered" at bounding box center [82, 91] width 51 height 10
click at [95, 78] on div "Unread (0)" at bounding box center [100, 77] width 105 height 14
